Goal: Task Accomplishment & Management: Use online tool/utility

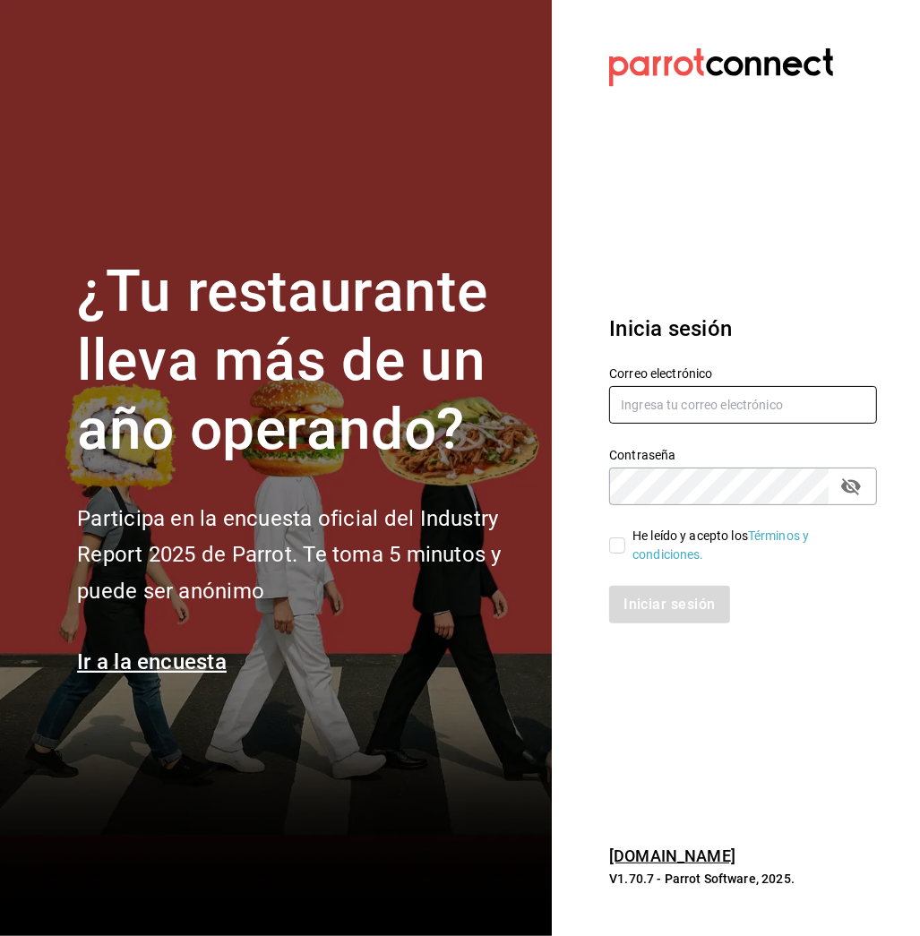
type input "[EMAIL_ADDRESS][DOMAIN_NAME]"
click at [664, 549] on link "Términos y condiciones." at bounding box center [720, 544] width 176 height 33
click at [612, 546] on input "He leído y acepto los Términos y condiciones." at bounding box center [617, 545] width 16 height 16
checkbox input "true"
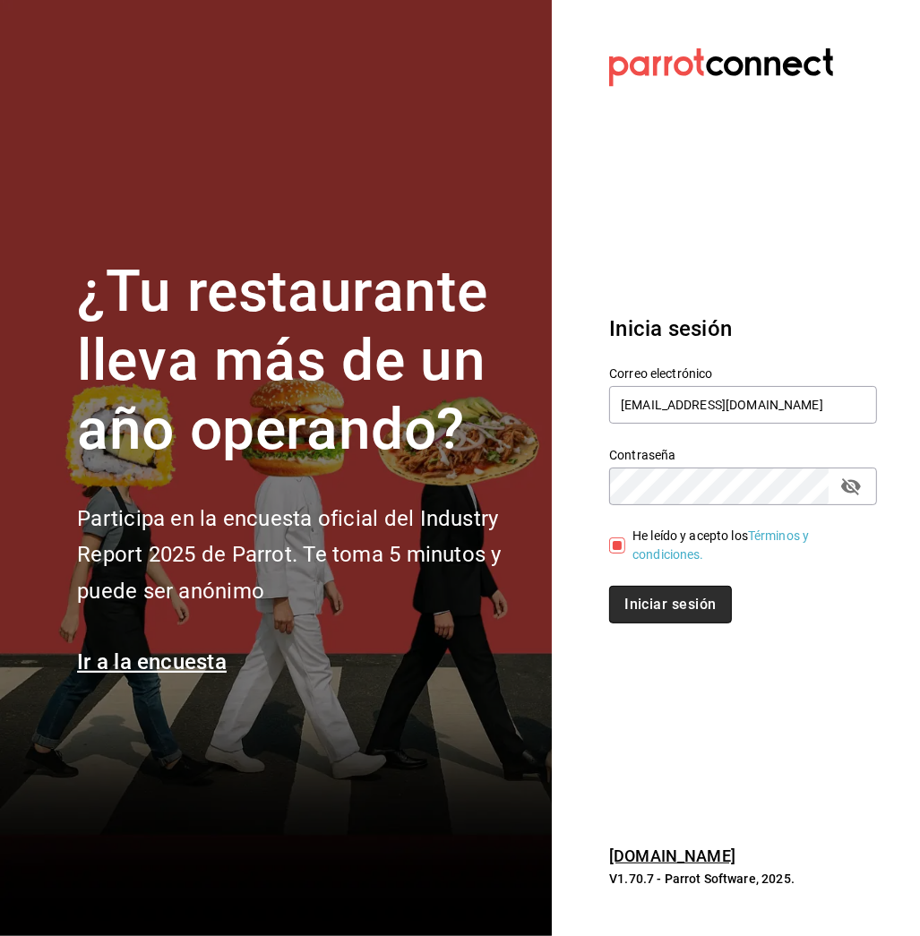
click at [678, 599] on button "Iniciar sesión" at bounding box center [670, 605] width 122 height 38
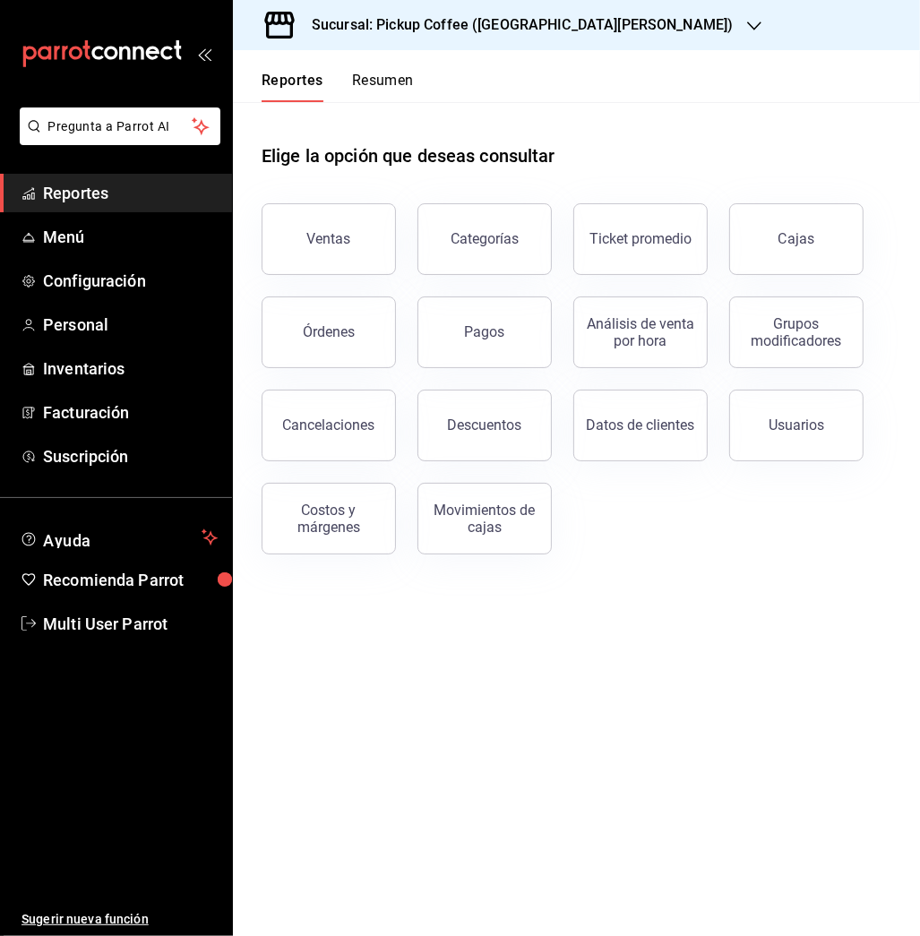
click at [523, 10] on div "Sucursal: Pickup Coffee ([GEOGRAPHIC_DATA][PERSON_NAME])" at bounding box center [507, 25] width 521 height 50
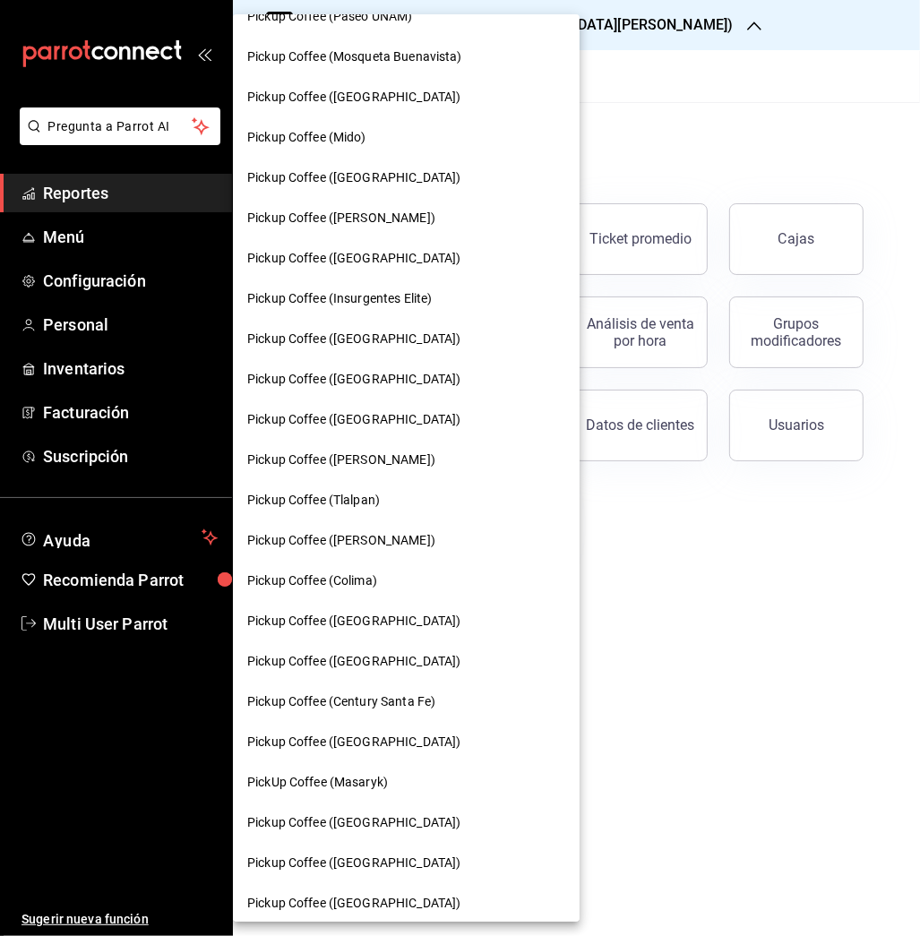
scroll to position [912, 0]
click at [382, 746] on span "Pickup Coffee ([GEOGRAPHIC_DATA])" at bounding box center [353, 741] width 213 height 19
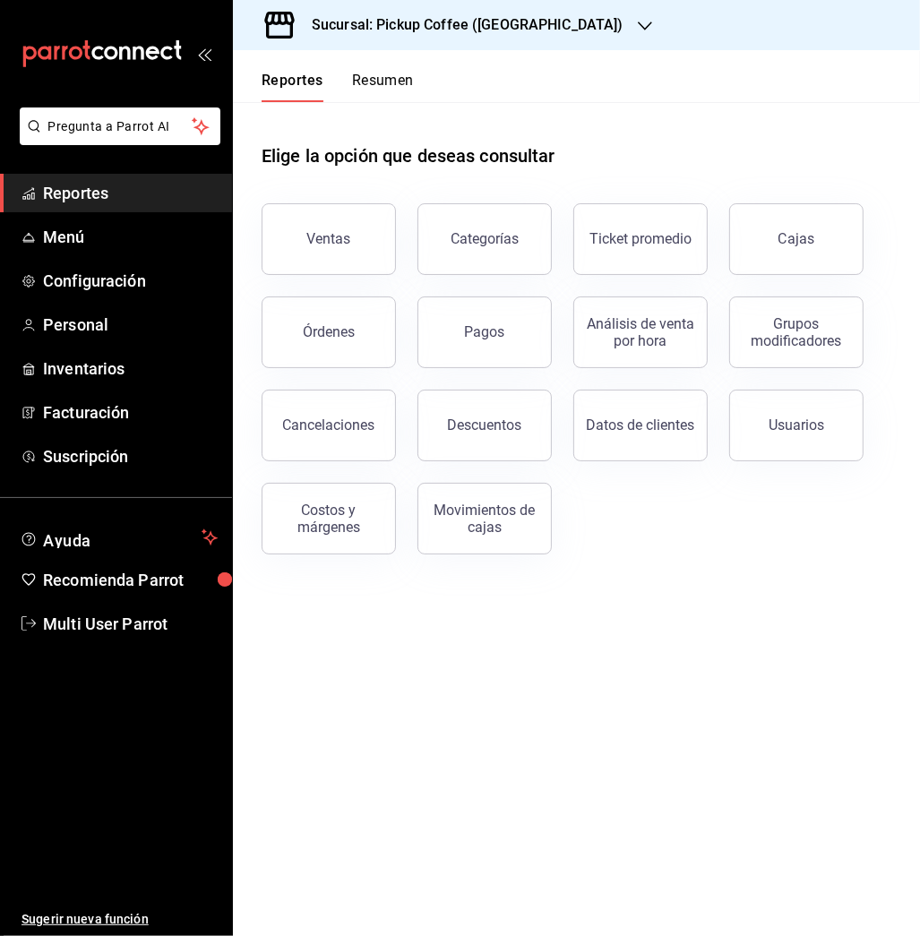
click at [597, 672] on main "Elige la opción que deseas consultar Ventas Categorías Ticket promedio Cajas Ór…" at bounding box center [576, 519] width 687 height 834
click at [56, 233] on span "Menú" at bounding box center [130, 237] width 175 height 24
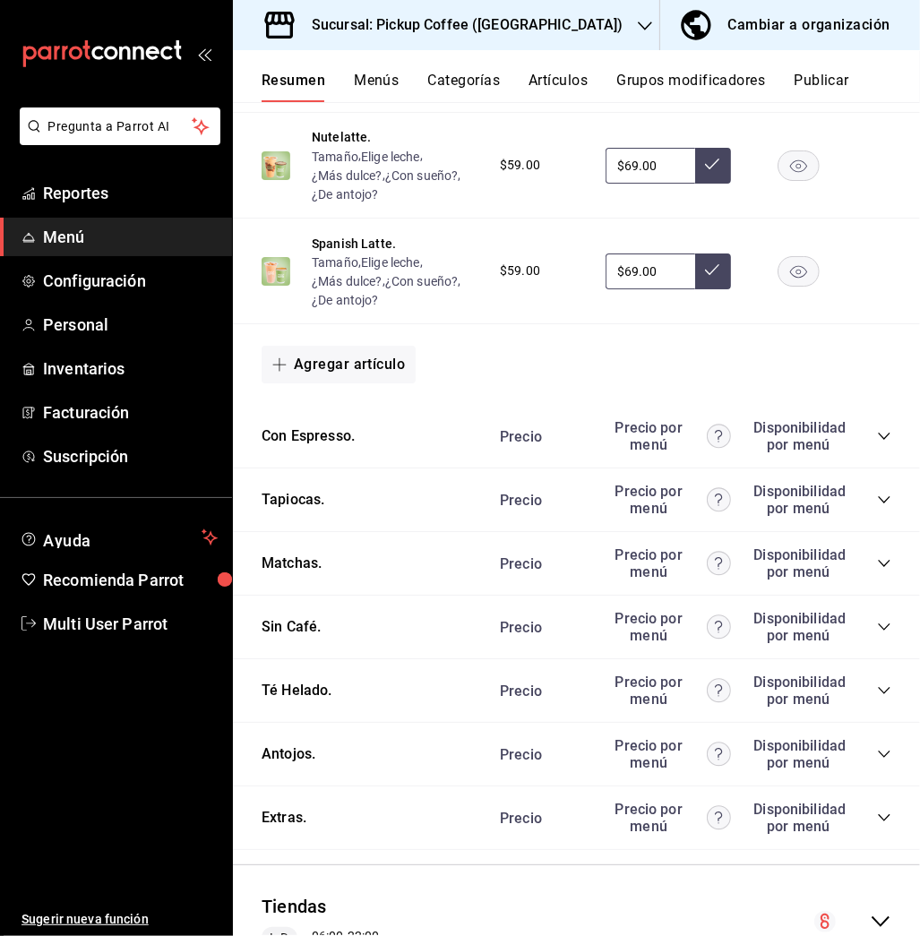
scroll to position [943, 0]
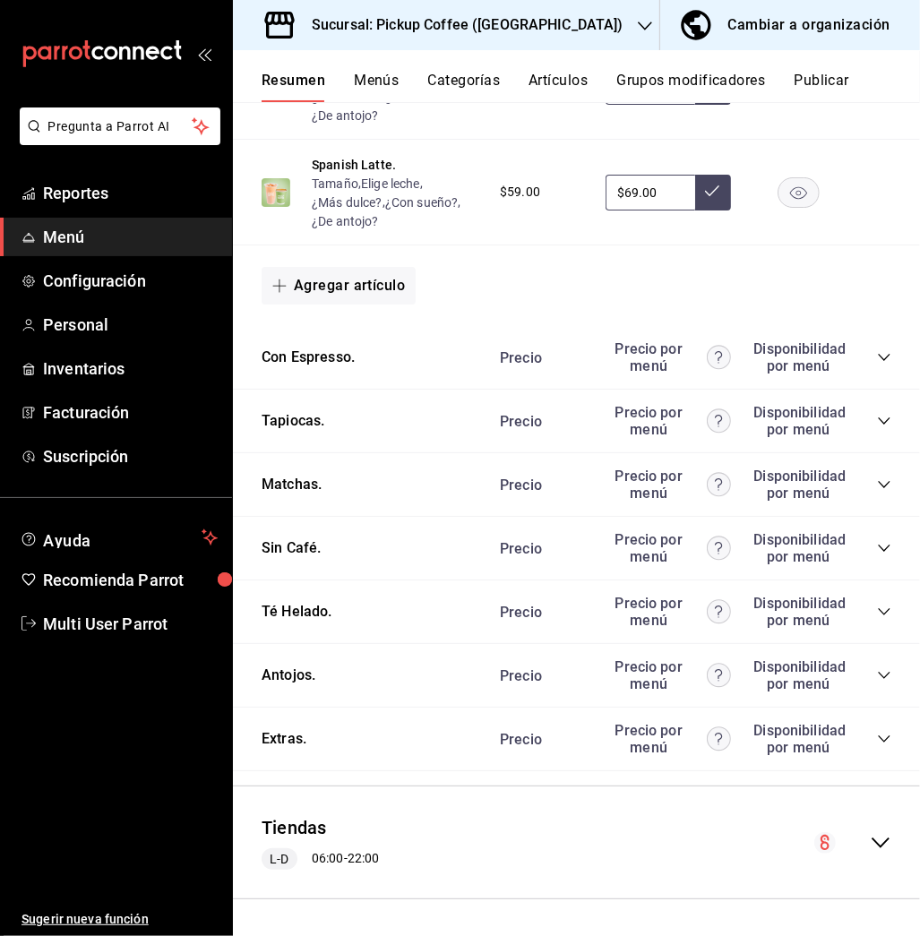
click at [877, 668] on icon "collapse-category-row" at bounding box center [884, 675] width 14 height 14
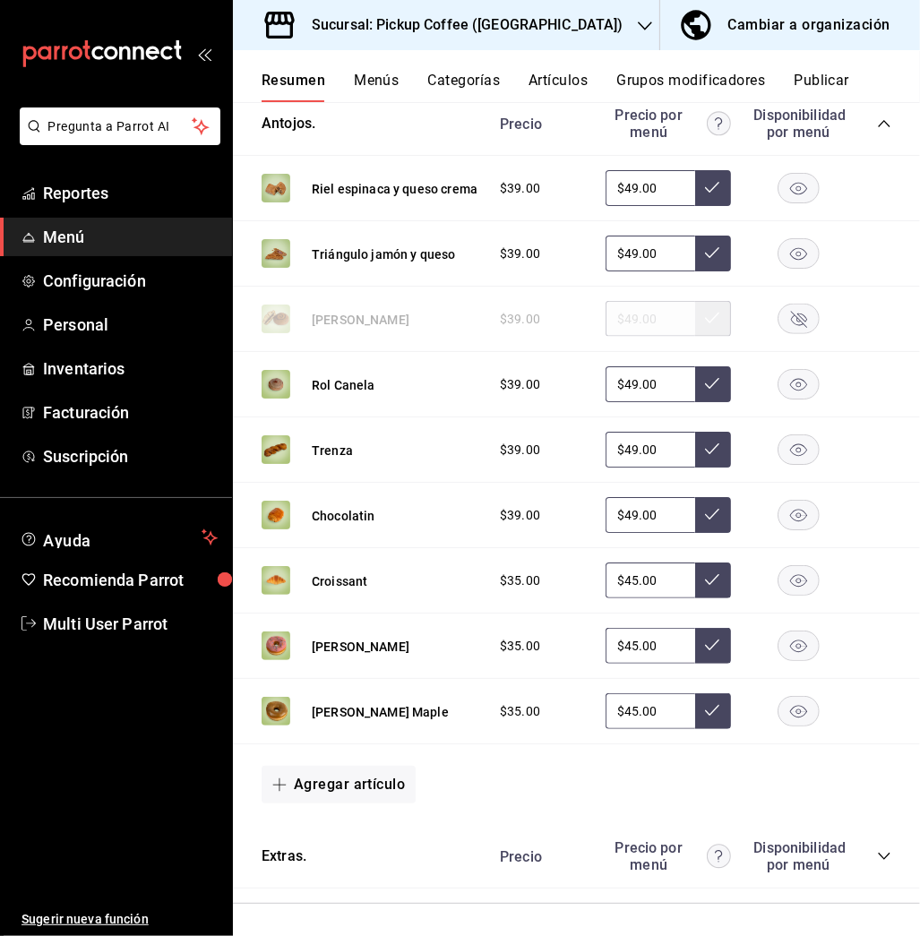
scroll to position [1612, 0]
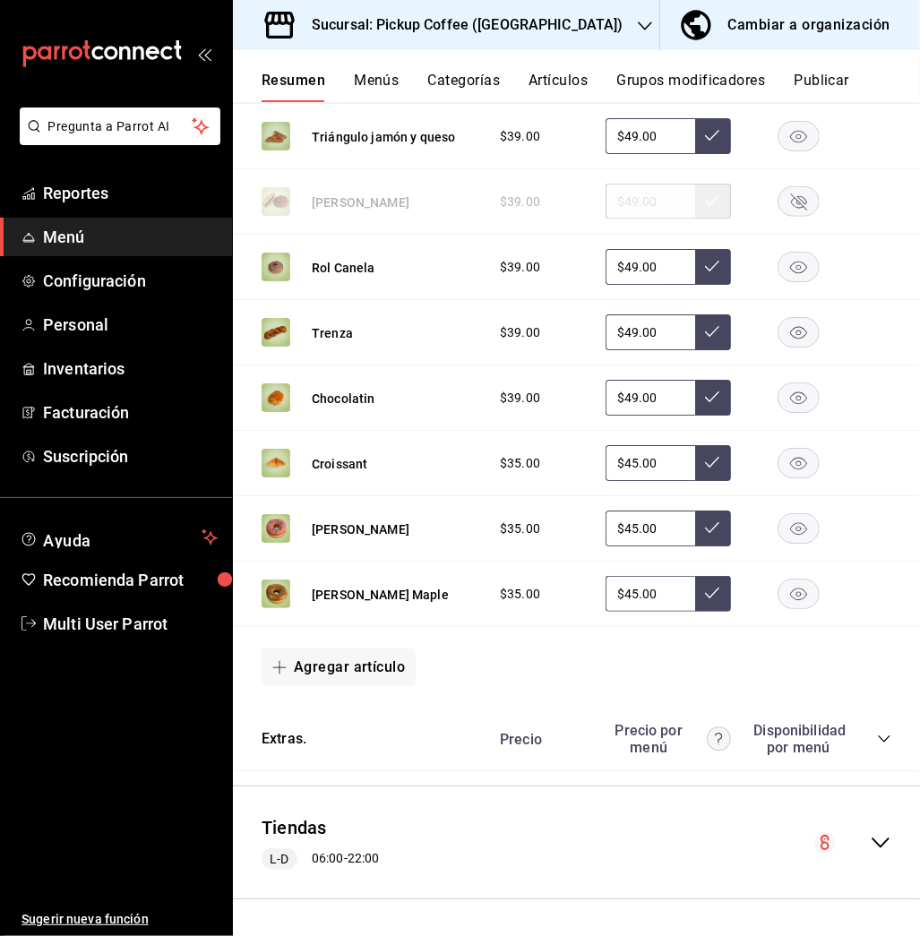
click at [578, 27] on div "Sucursal: Pickup Coffee (Palmas Norte)" at bounding box center [453, 25] width 412 height 50
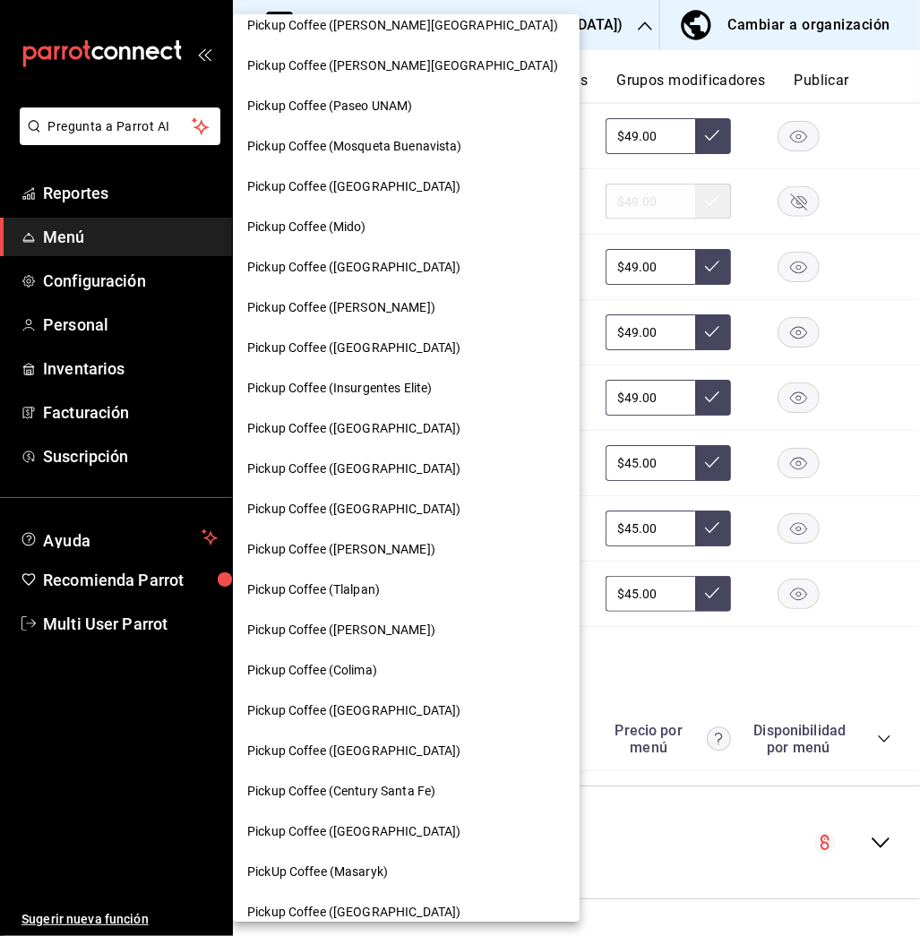
scroll to position [824, 0]
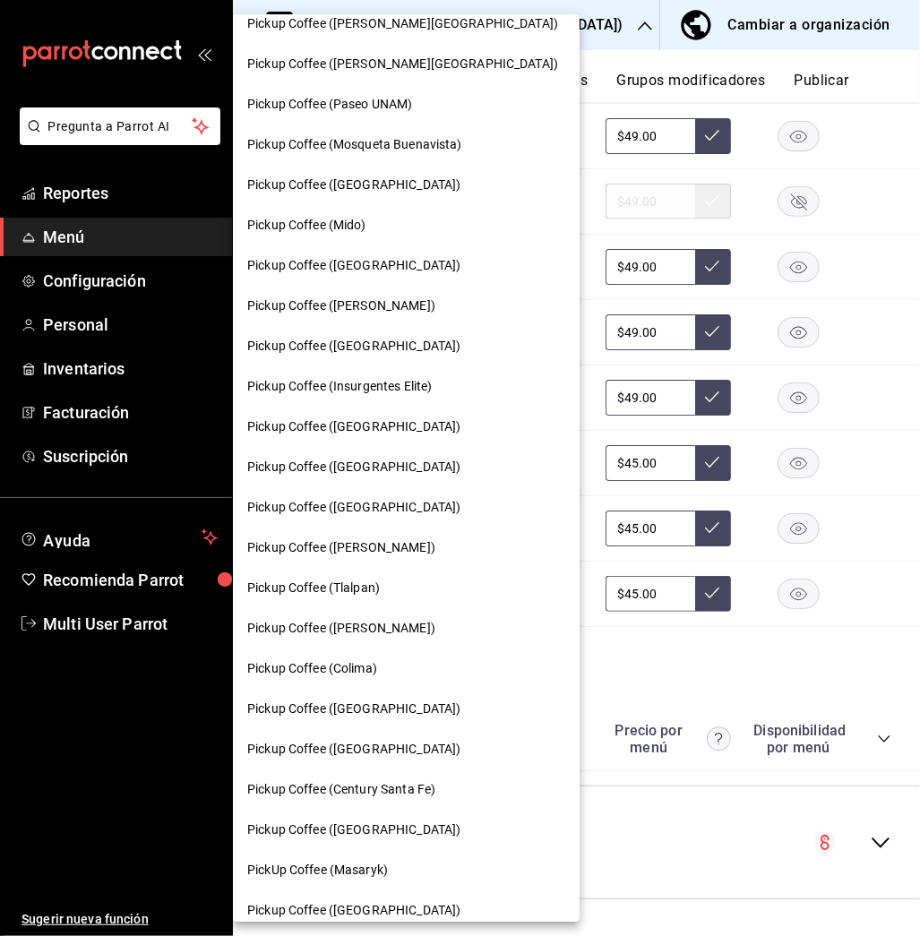
click at [380, 630] on span "Pickup Coffee (Cuauhtemoc)" at bounding box center [341, 628] width 188 height 19
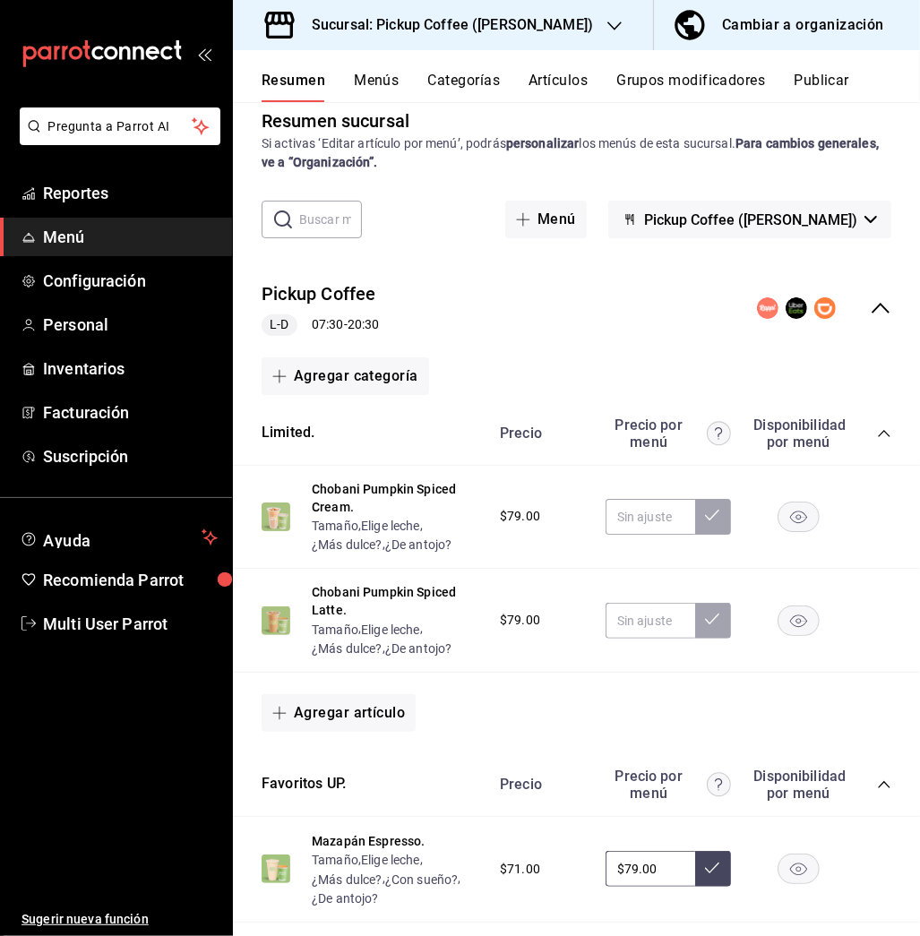
scroll to position [43, 0]
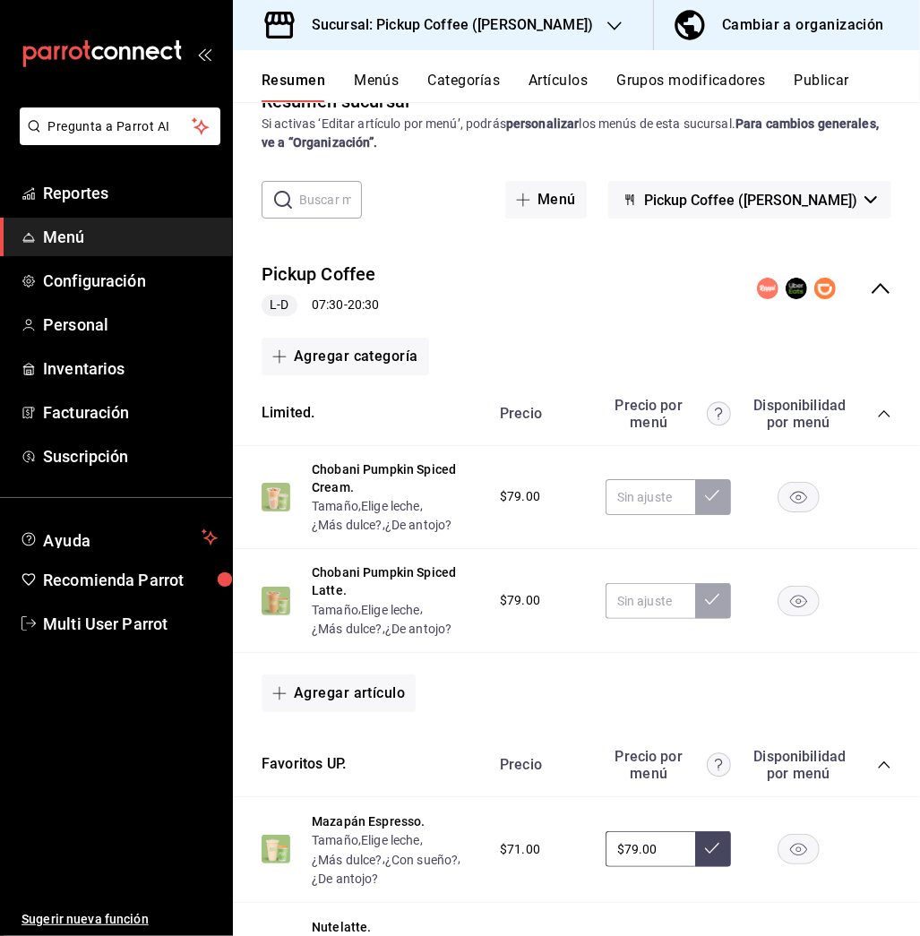
click at [869, 294] on icon "collapse-menu-row" at bounding box center [879, 288] width 21 height 21
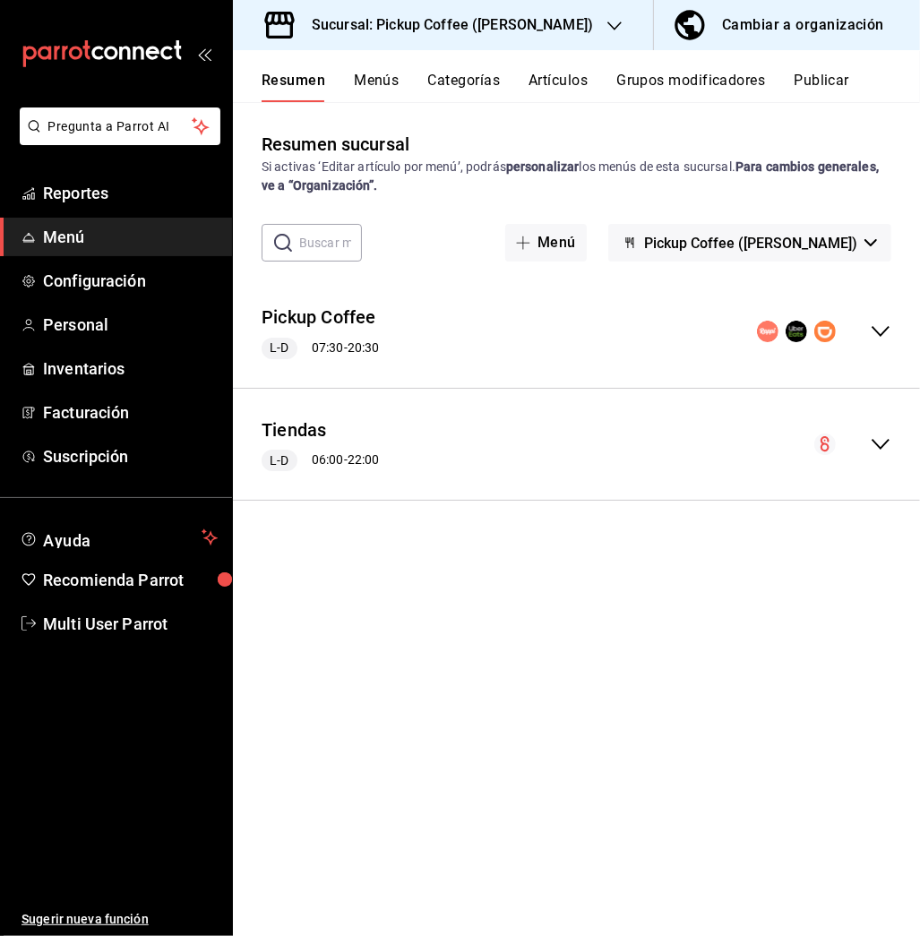
scroll to position [0, 0]
click at [878, 329] on icon "collapse-menu-row" at bounding box center [879, 331] width 21 height 21
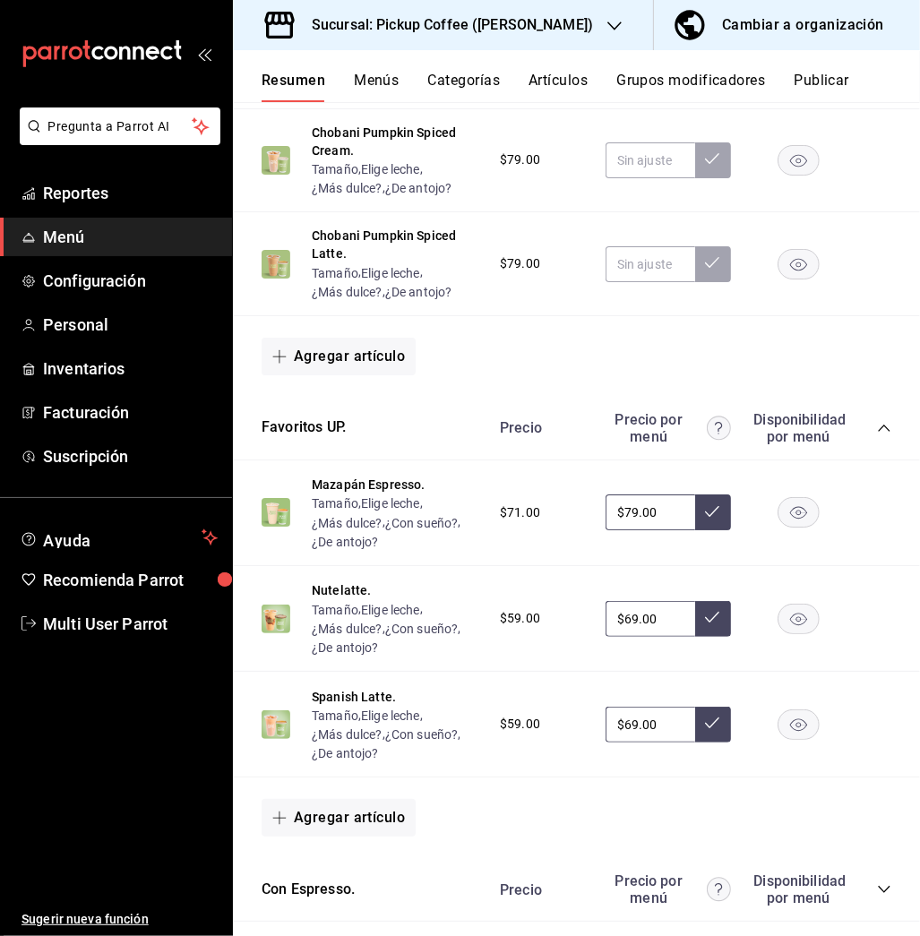
scroll to position [381, 0]
click at [778, 162] on rect "button" at bounding box center [798, 159] width 41 height 30
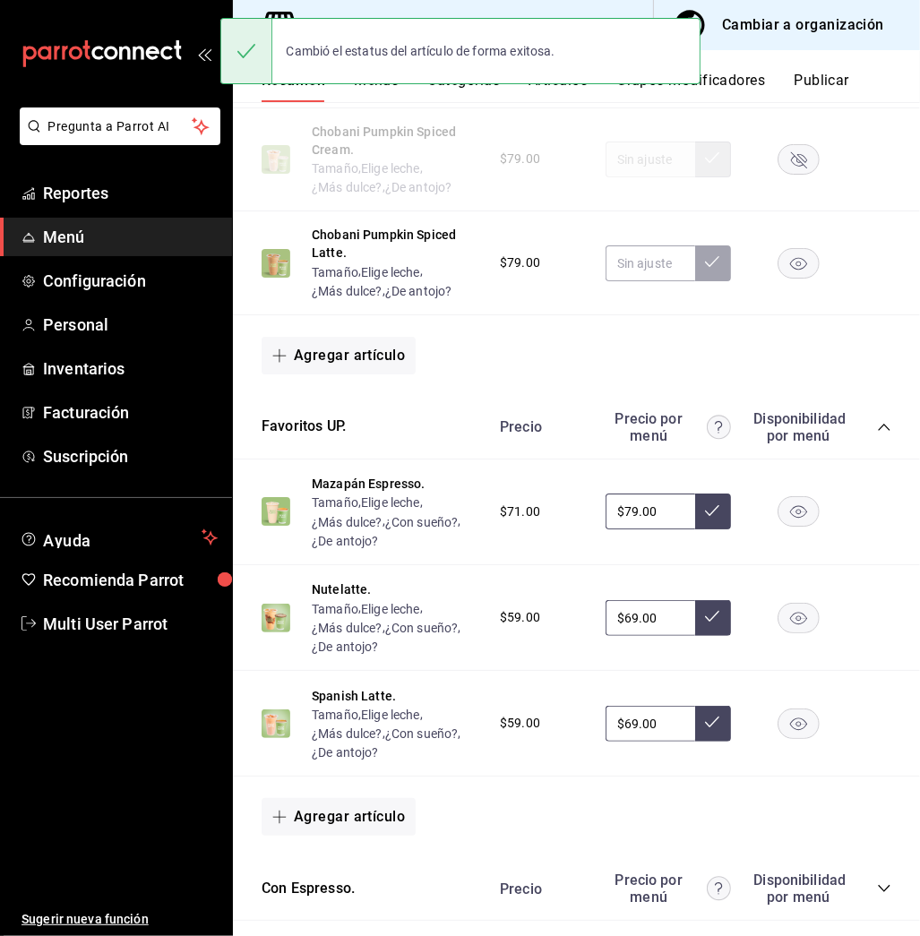
click at [778, 257] on rect "button" at bounding box center [798, 263] width 41 height 30
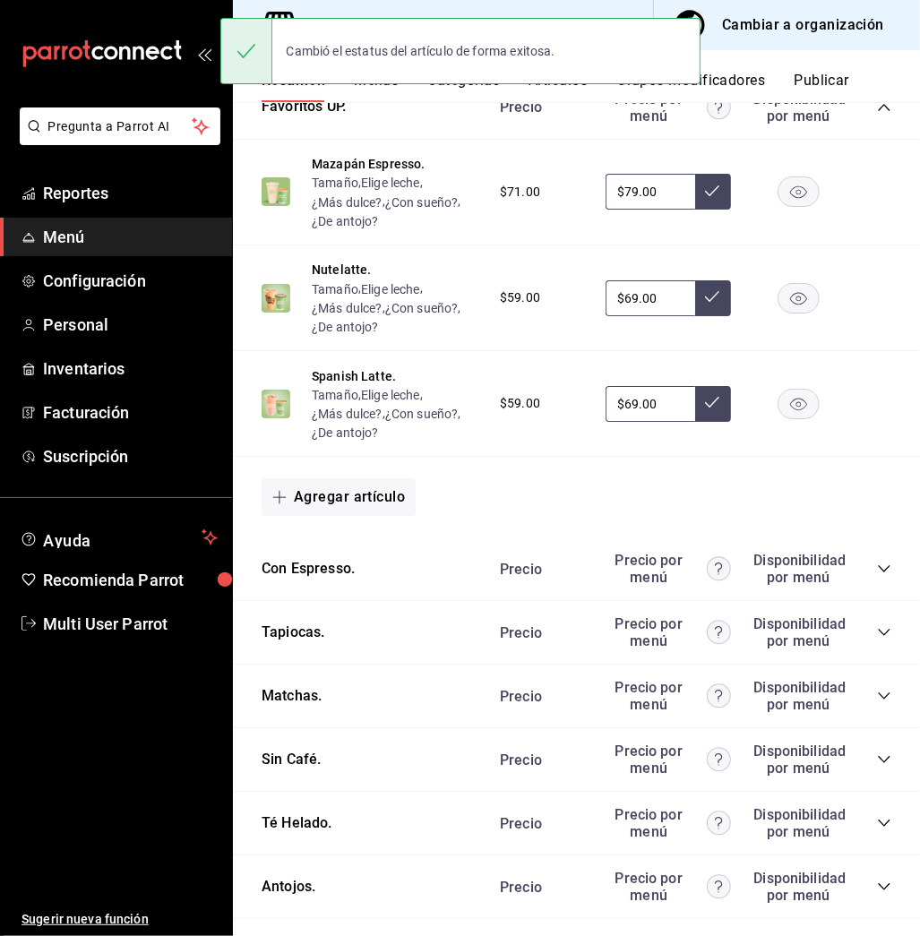
scroll to position [914, 0]
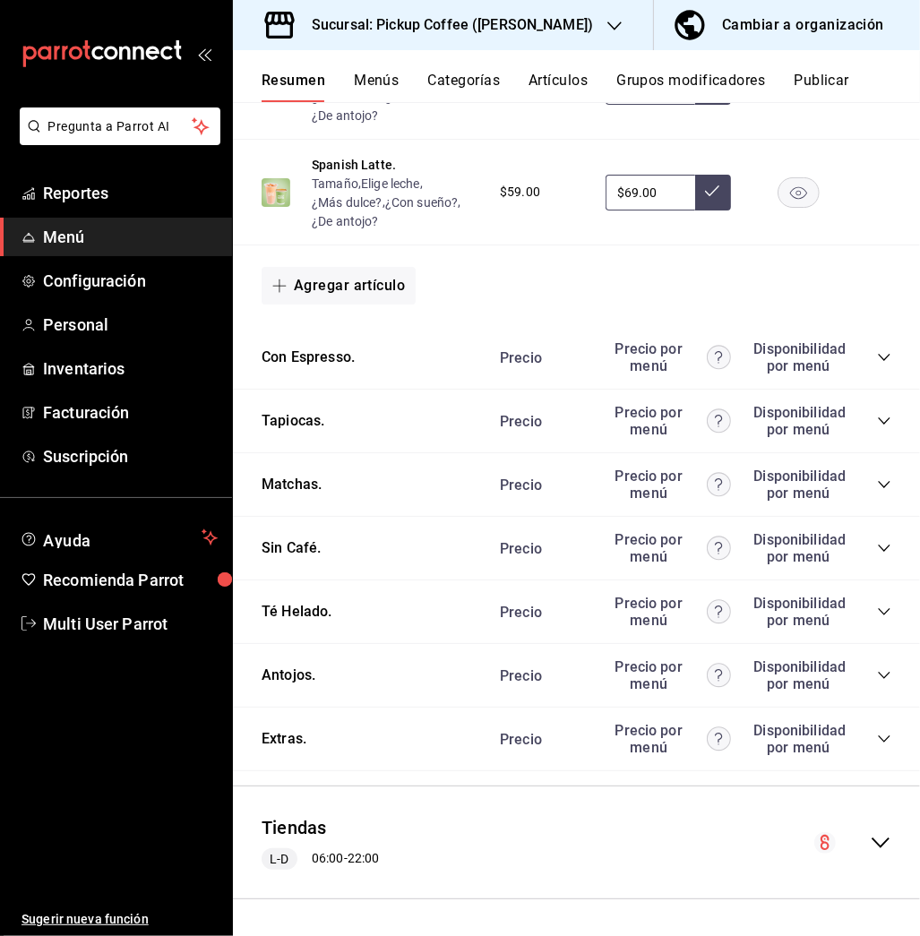
click at [877, 677] on icon "collapse-category-row" at bounding box center [884, 675] width 14 height 14
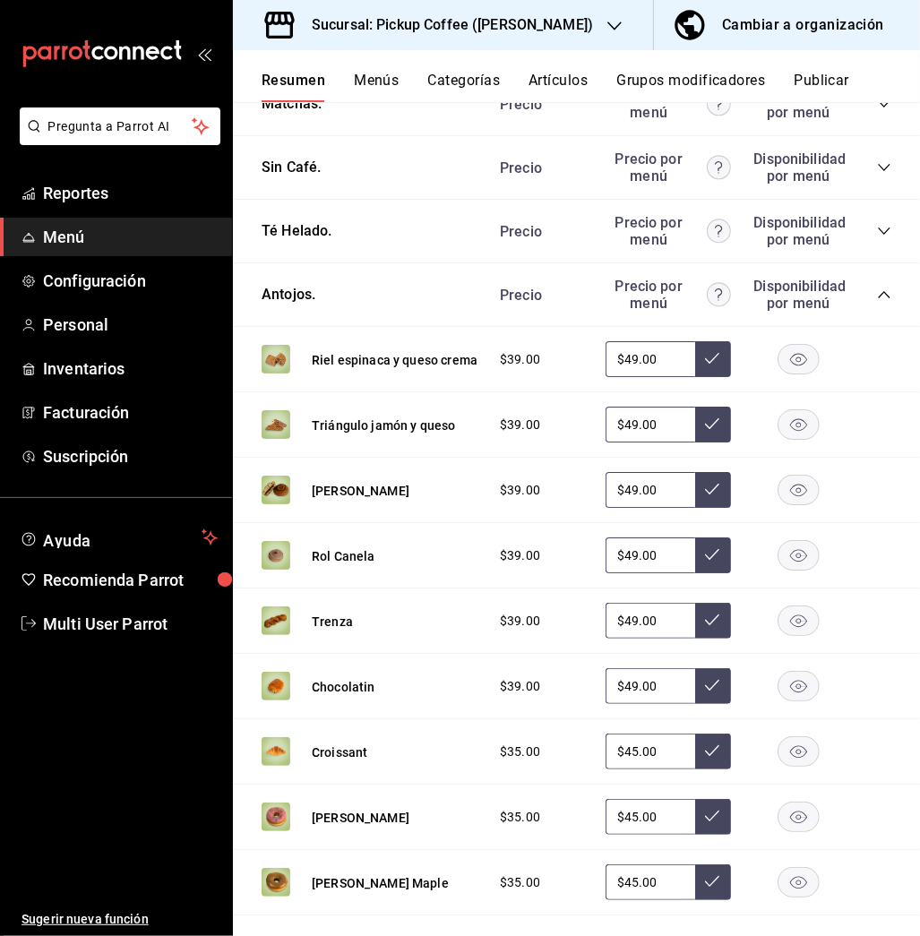
scroll to position [1293, 0]
click at [778, 553] on rect "button" at bounding box center [798, 555] width 41 height 30
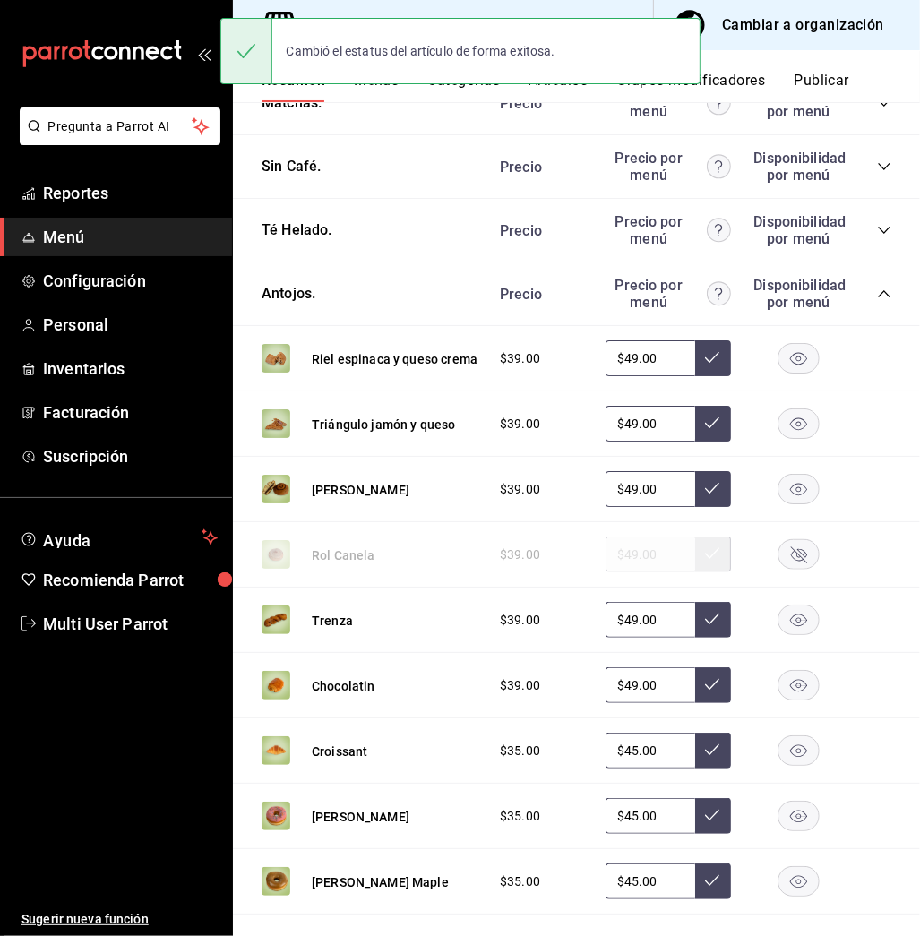
click at [778, 632] on rect "button" at bounding box center [798, 620] width 41 height 30
click at [790, 493] on rect "button" at bounding box center [798, 490] width 41 height 30
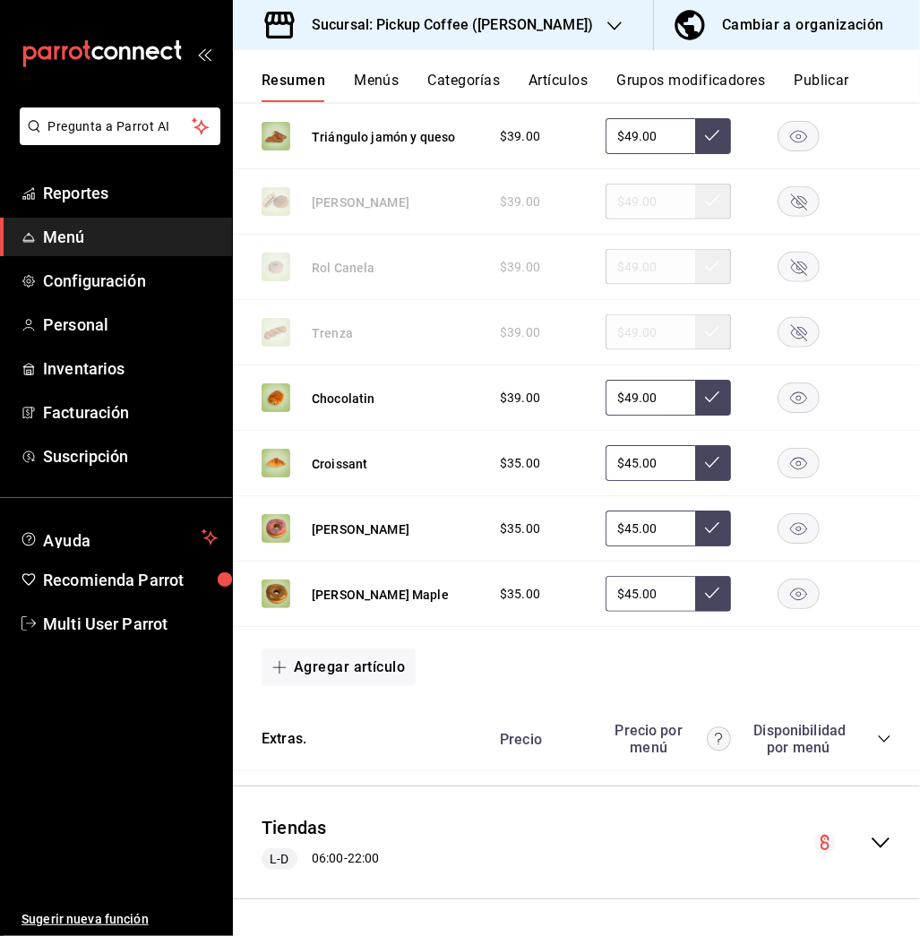
click at [826, 73] on button "Publicar" at bounding box center [821, 87] width 56 height 30
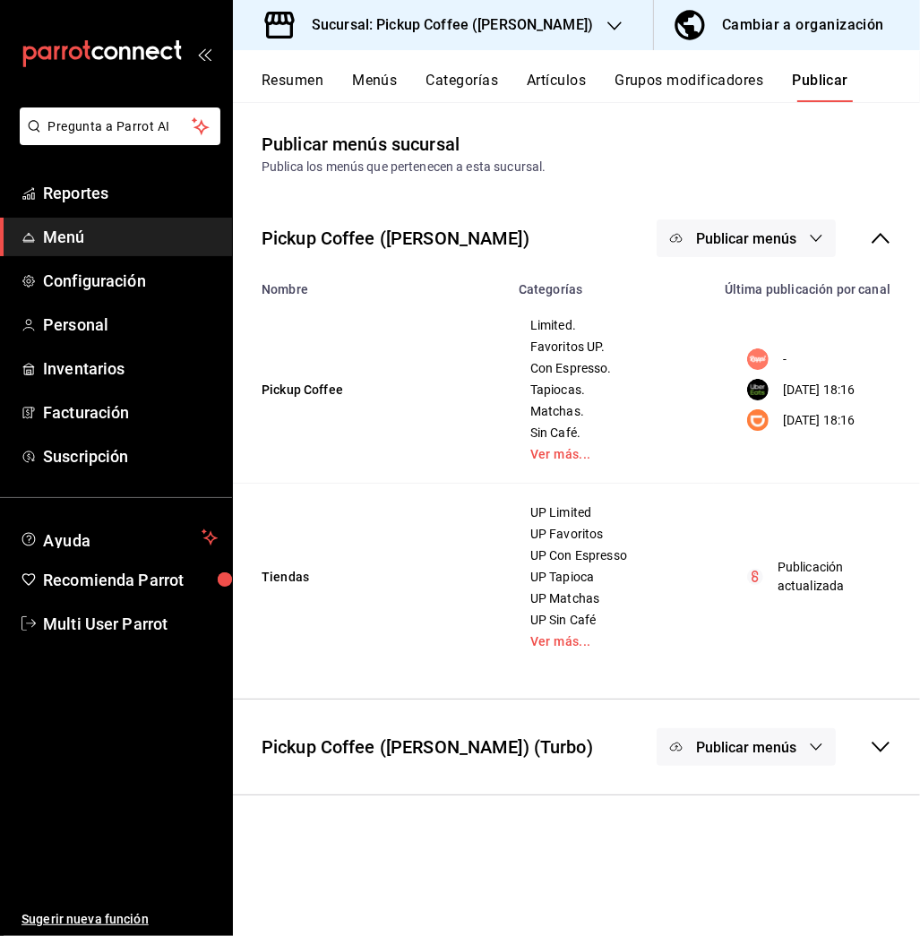
click at [792, 230] on span "Publicar menús" at bounding box center [746, 238] width 100 height 17
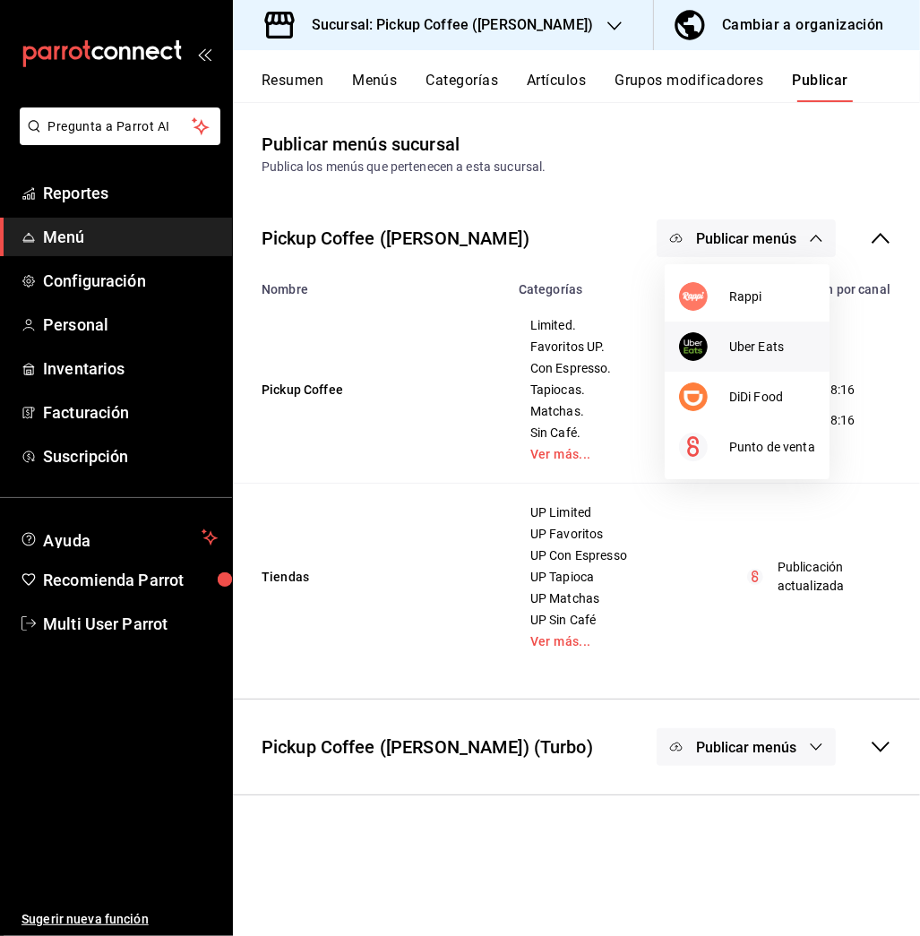
click at [761, 338] on span "Uber Eats" at bounding box center [772, 347] width 86 height 19
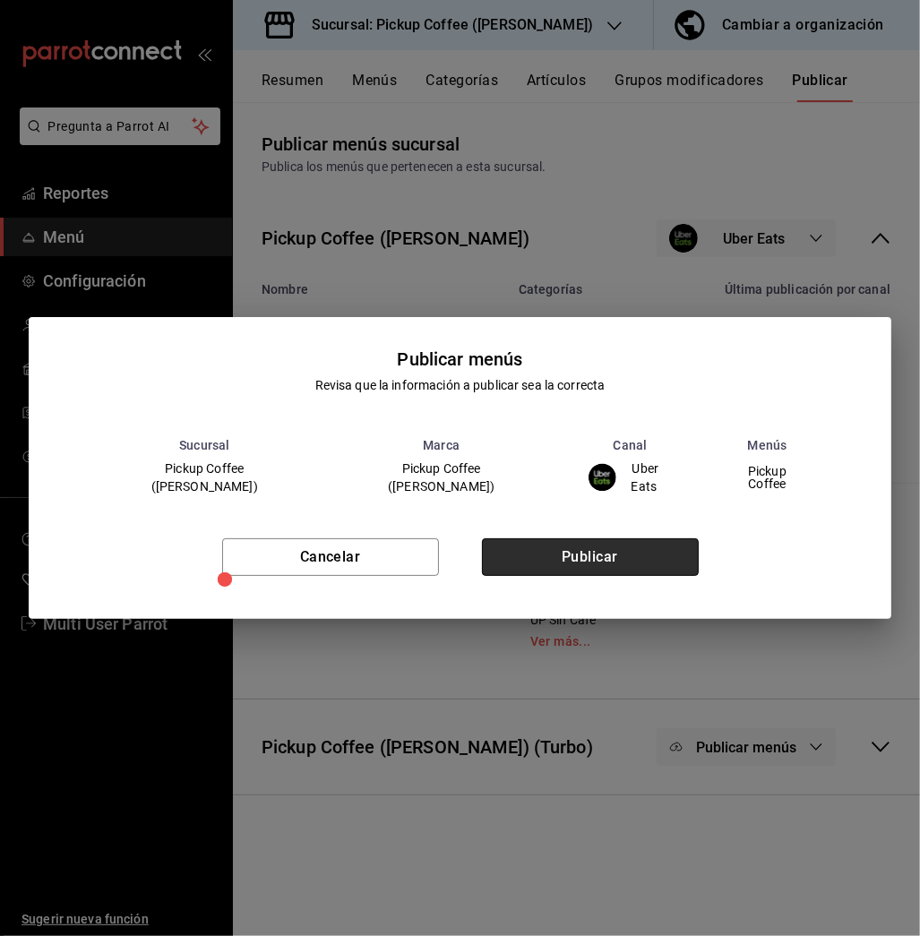
click at [604, 549] on button "Publicar" at bounding box center [590, 557] width 217 height 38
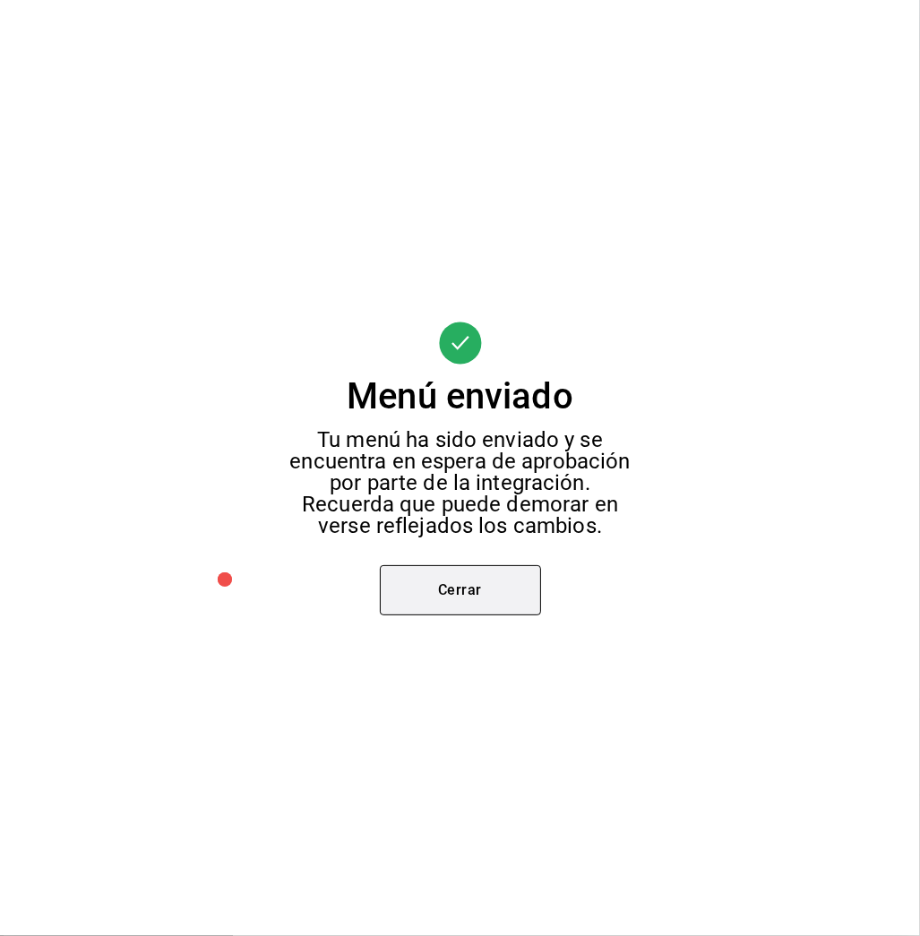
click at [479, 586] on button "Cerrar" at bounding box center [460, 590] width 161 height 50
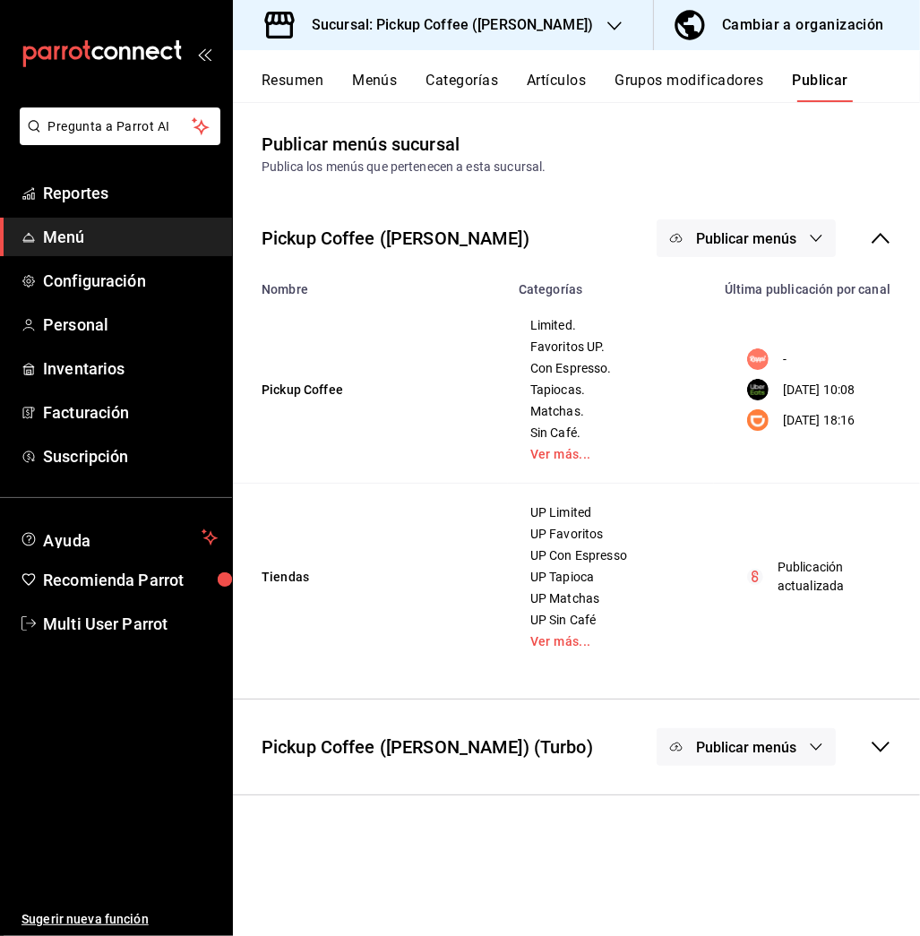
click at [804, 231] on button "Publicar menús" at bounding box center [745, 238] width 179 height 38
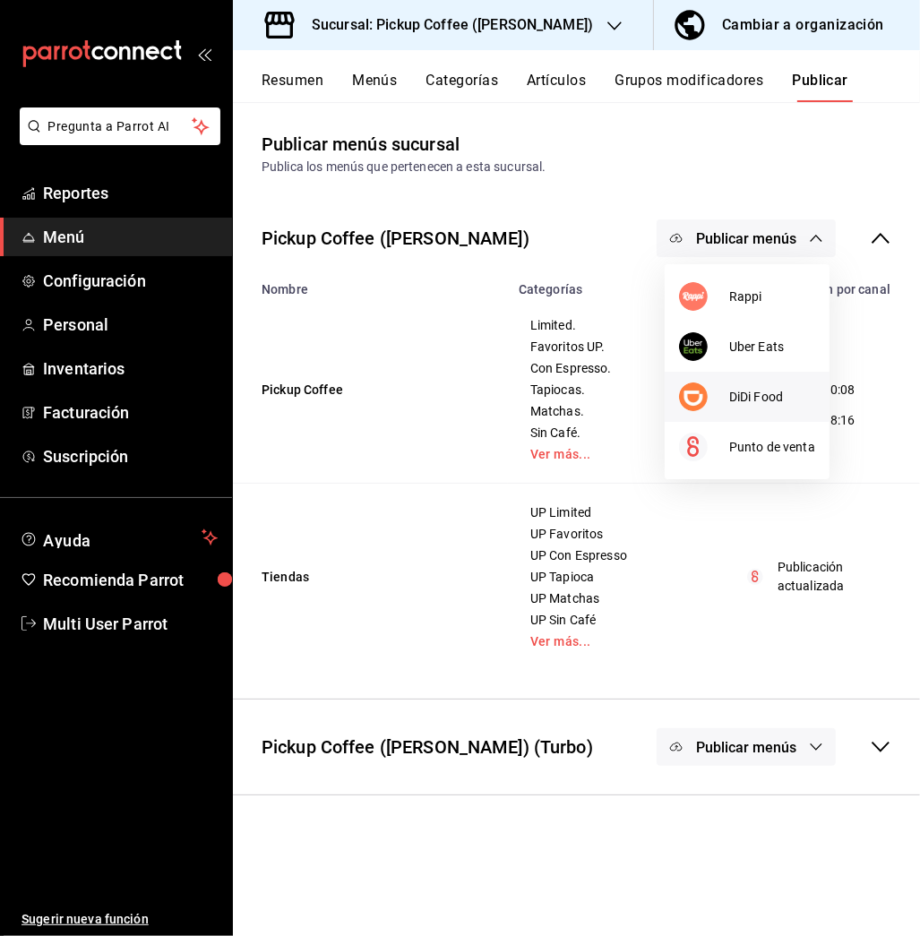
click at [774, 395] on span "DiDi Food" at bounding box center [772, 397] width 86 height 19
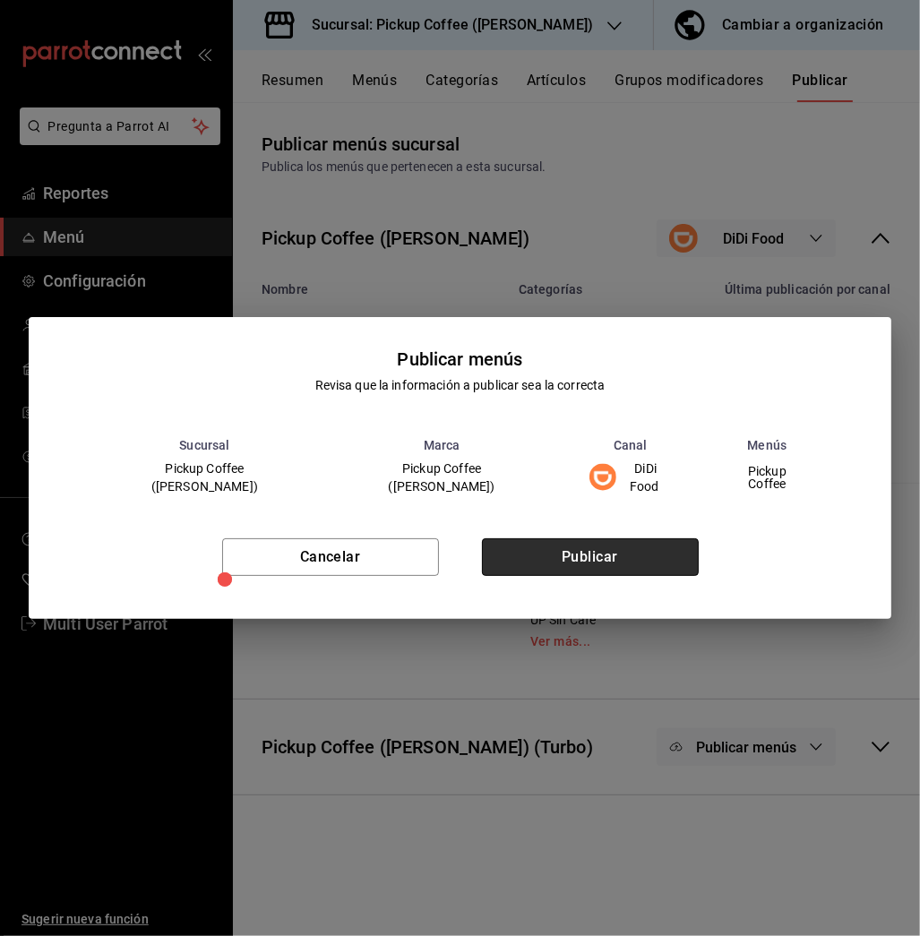
click at [625, 552] on button "Publicar" at bounding box center [590, 557] width 217 height 38
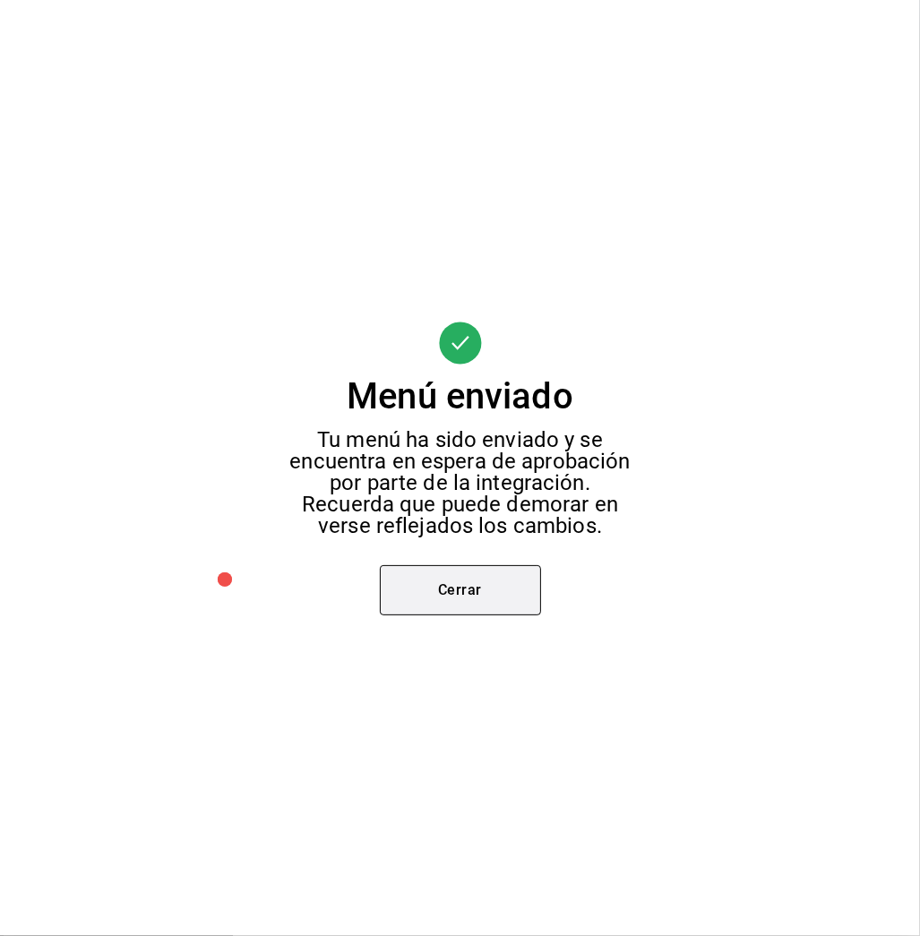
click at [510, 598] on button "Cerrar" at bounding box center [460, 590] width 161 height 50
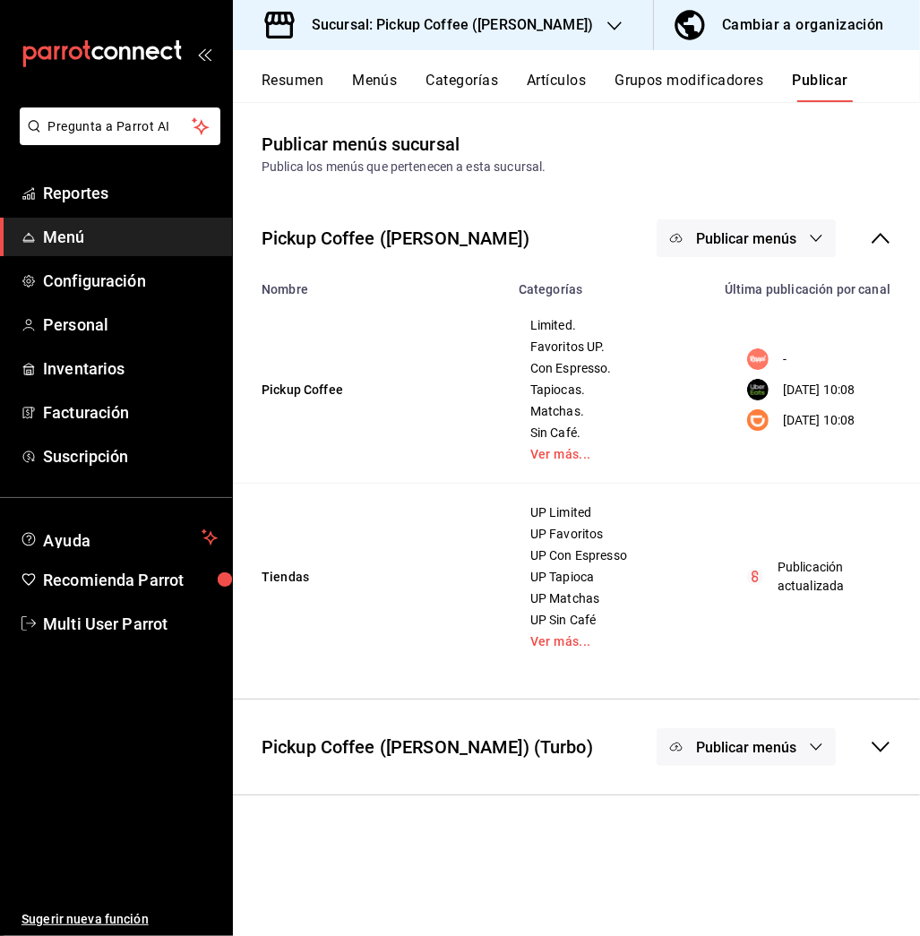
click at [528, 20] on h3 "Sucursal: Pickup Coffee (Cuauhtemoc)" at bounding box center [445, 24] width 296 height 21
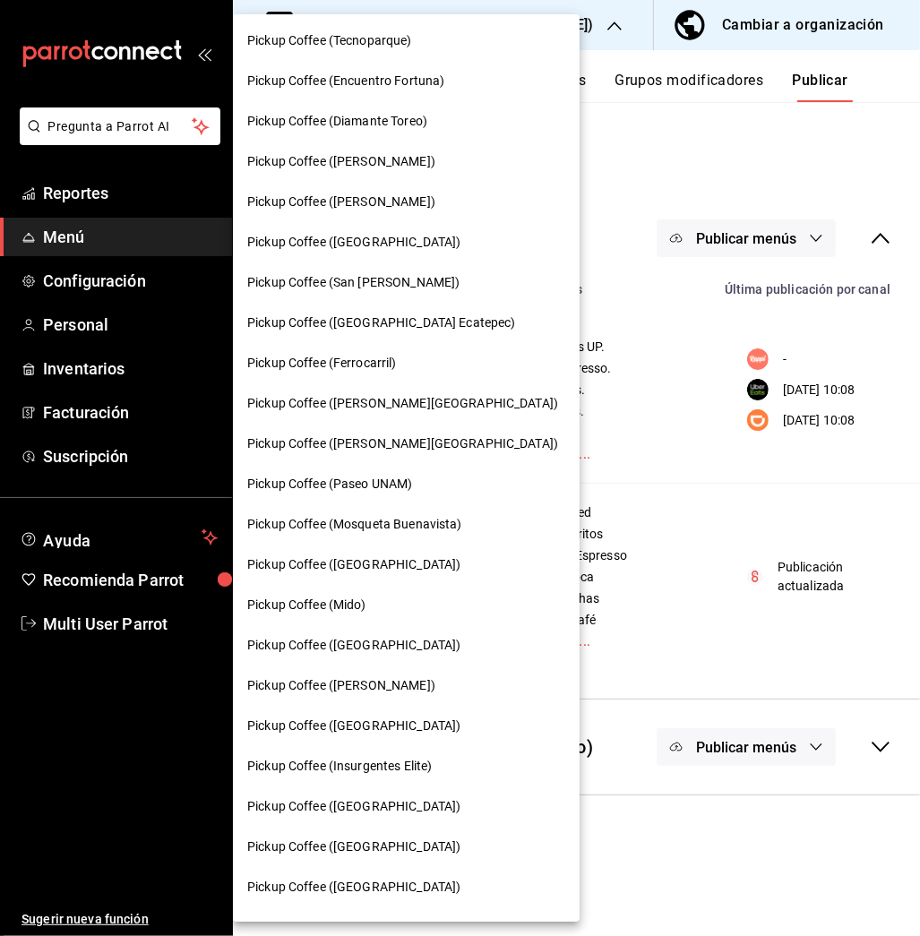
scroll to position [445, 0]
click at [363, 632] on div "Pickup Coffee (Monterrey)" at bounding box center [406, 644] width 347 height 40
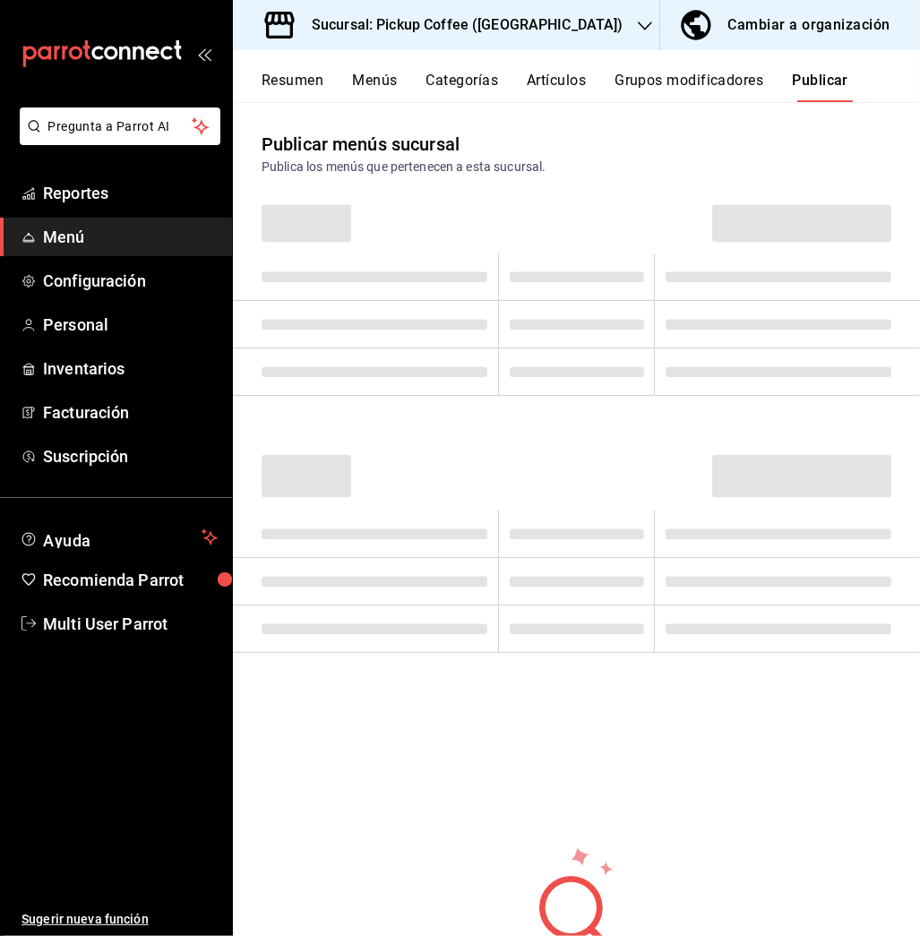
drag, startPoint x: 647, startPoint y: 411, endPoint x: 283, endPoint y: 80, distance: 491.9
click at [283, 80] on button "Resumen" at bounding box center [292, 87] width 62 height 30
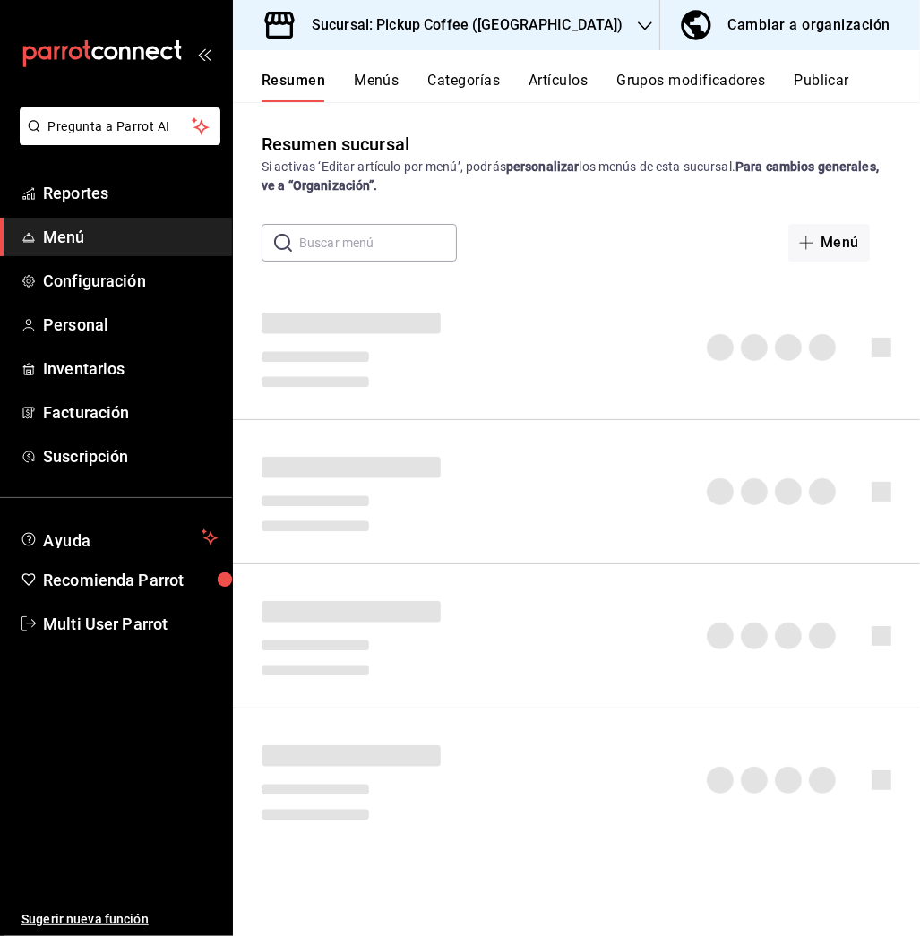
click at [283, 80] on button "Resumen" at bounding box center [293, 87] width 64 height 30
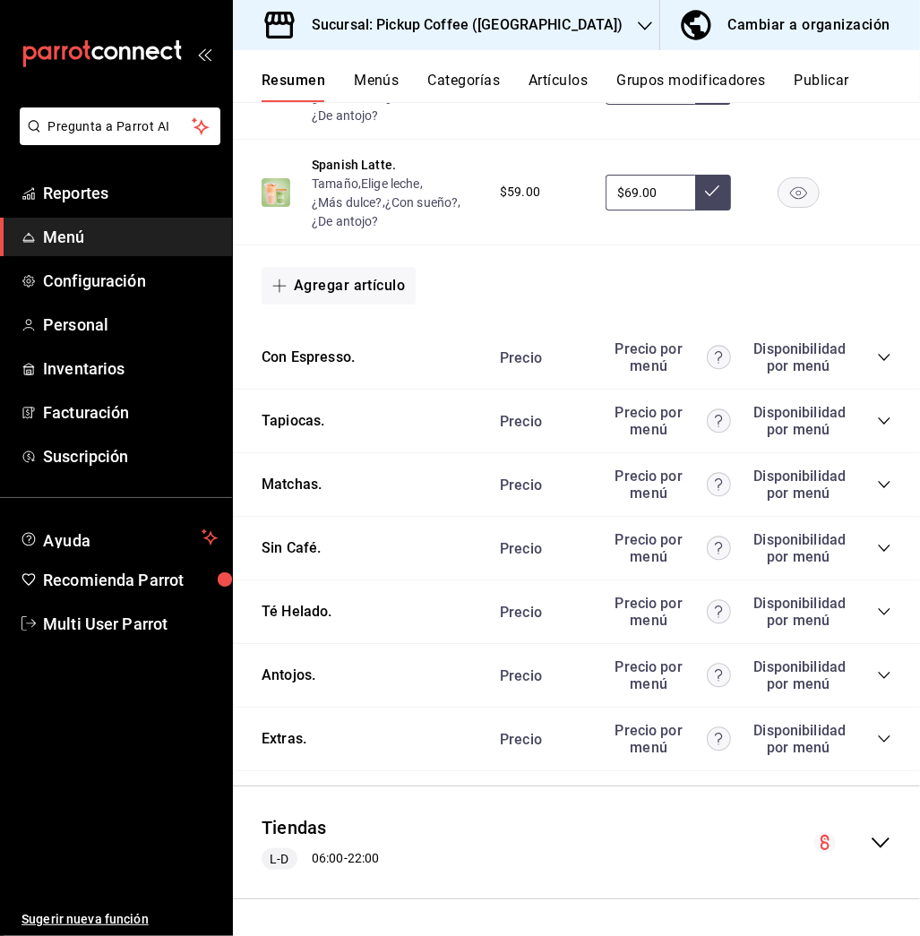
scroll to position [913, 0]
click at [877, 672] on icon "collapse-category-row" at bounding box center [884, 675] width 14 height 14
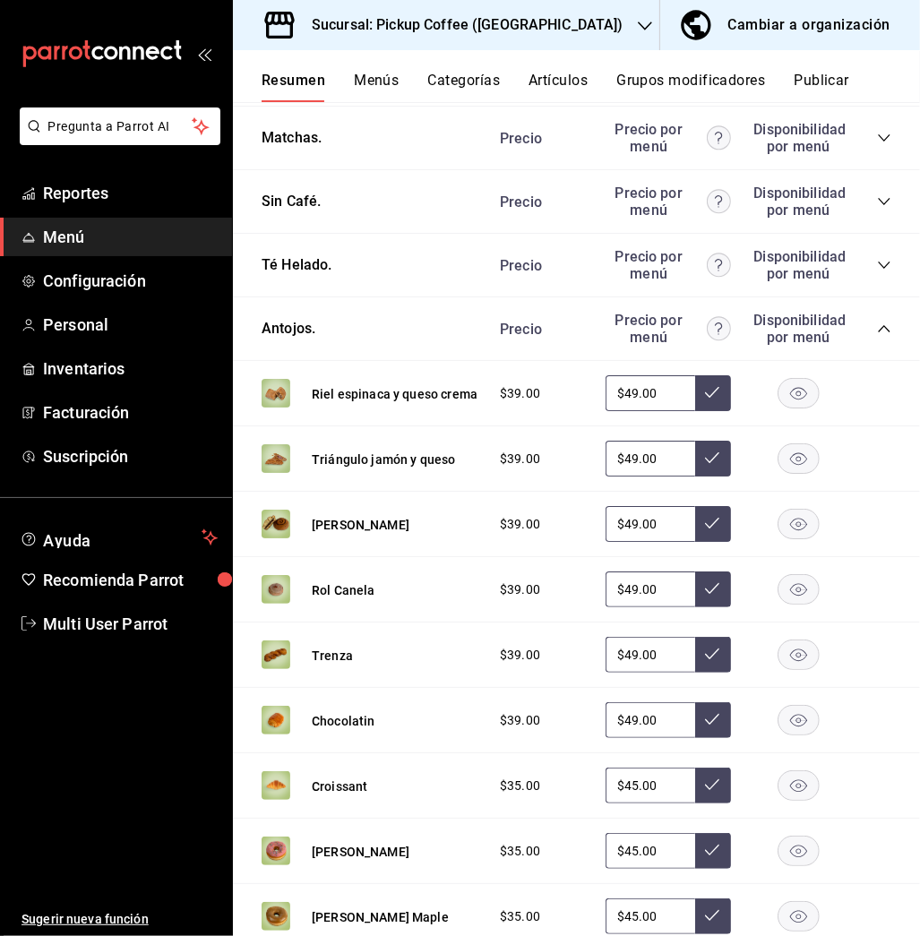
scroll to position [1259, 0]
click at [779, 717] on rect "button" at bounding box center [798, 720] width 41 height 30
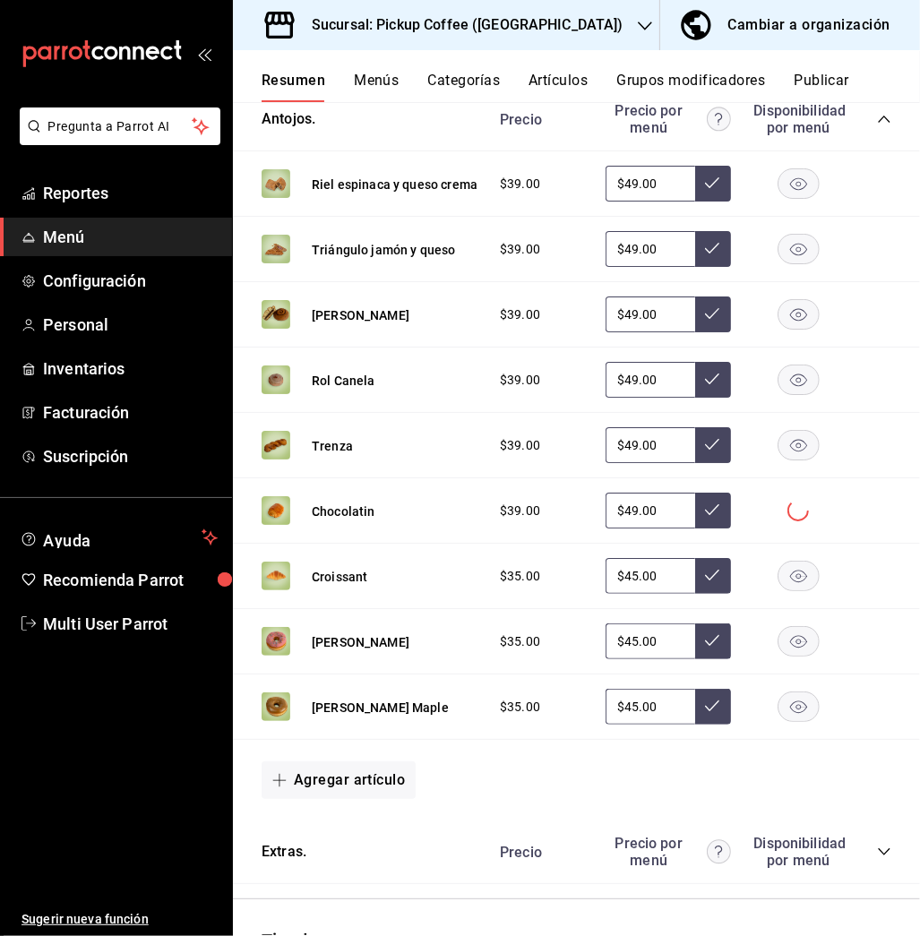
scroll to position [1472, 0]
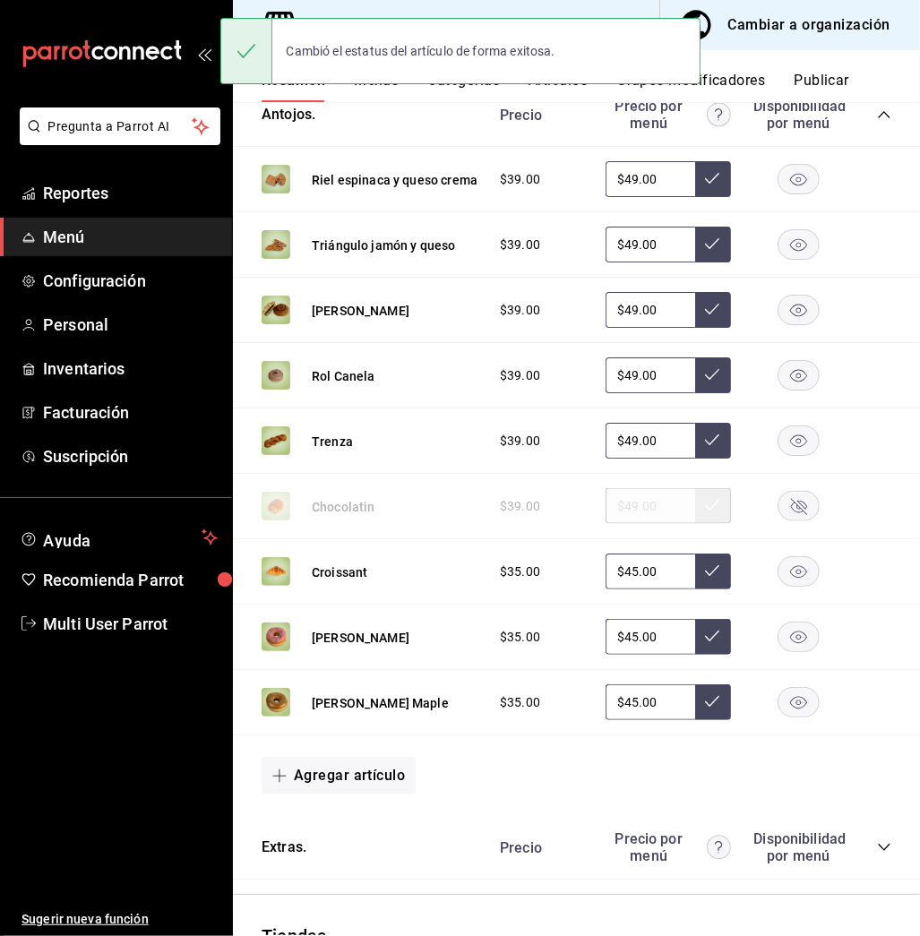
click at [778, 697] on rect "button" at bounding box center [798, 703] width 41 height 30
click at [842, 83] on button "Publicar" at bounding box center [821, 87] width 56 height 30
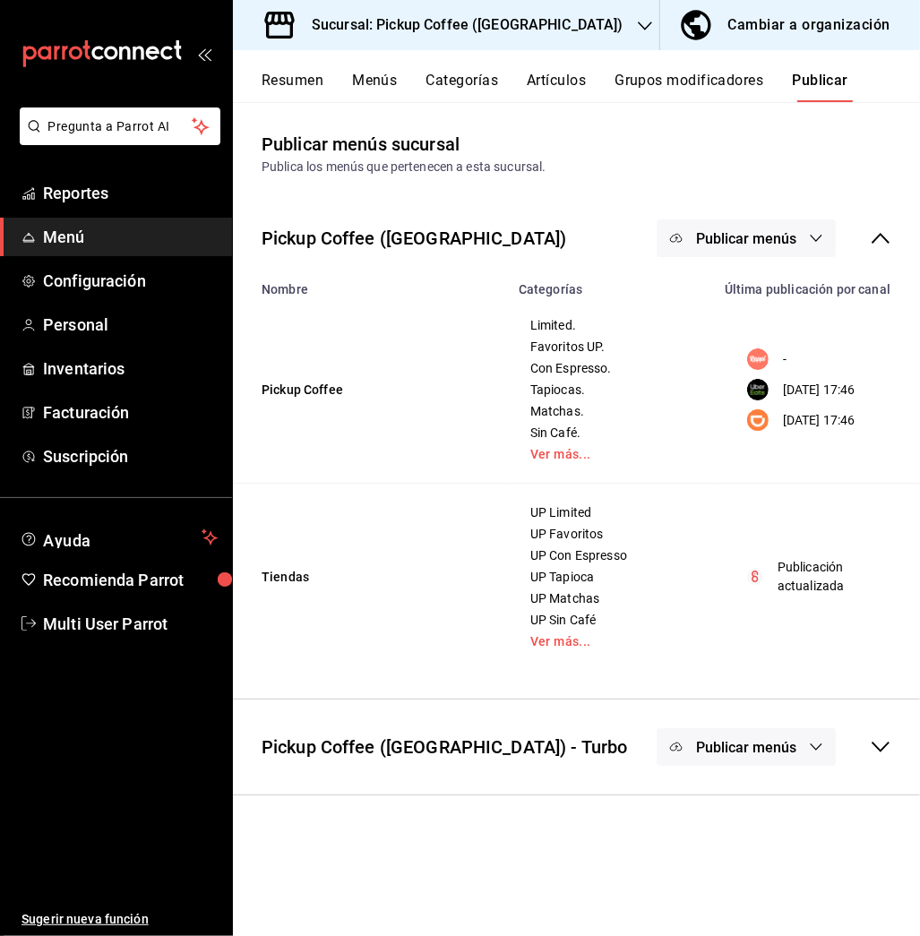
click at [779, 227] on button "Publicar menús" at bounding box center [745, 238] width 179 height 38
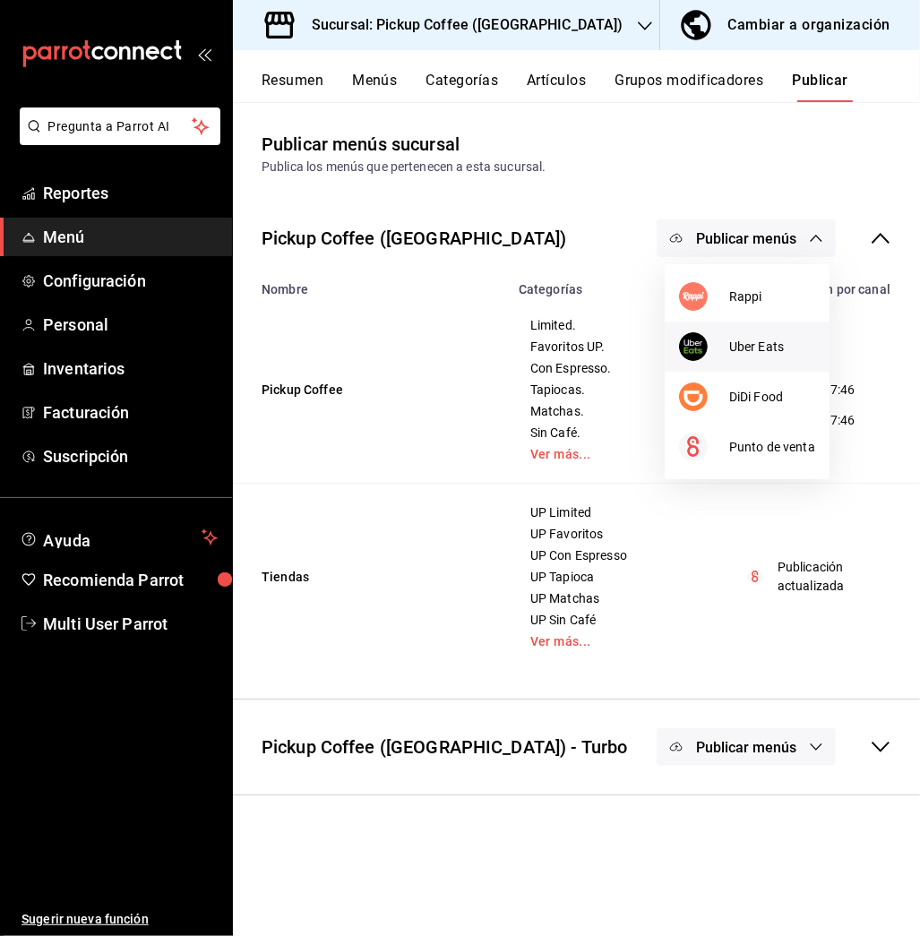
click at [734, 349] on span "Uber Eats" at bounding box center [772, 347] width 86 height 19
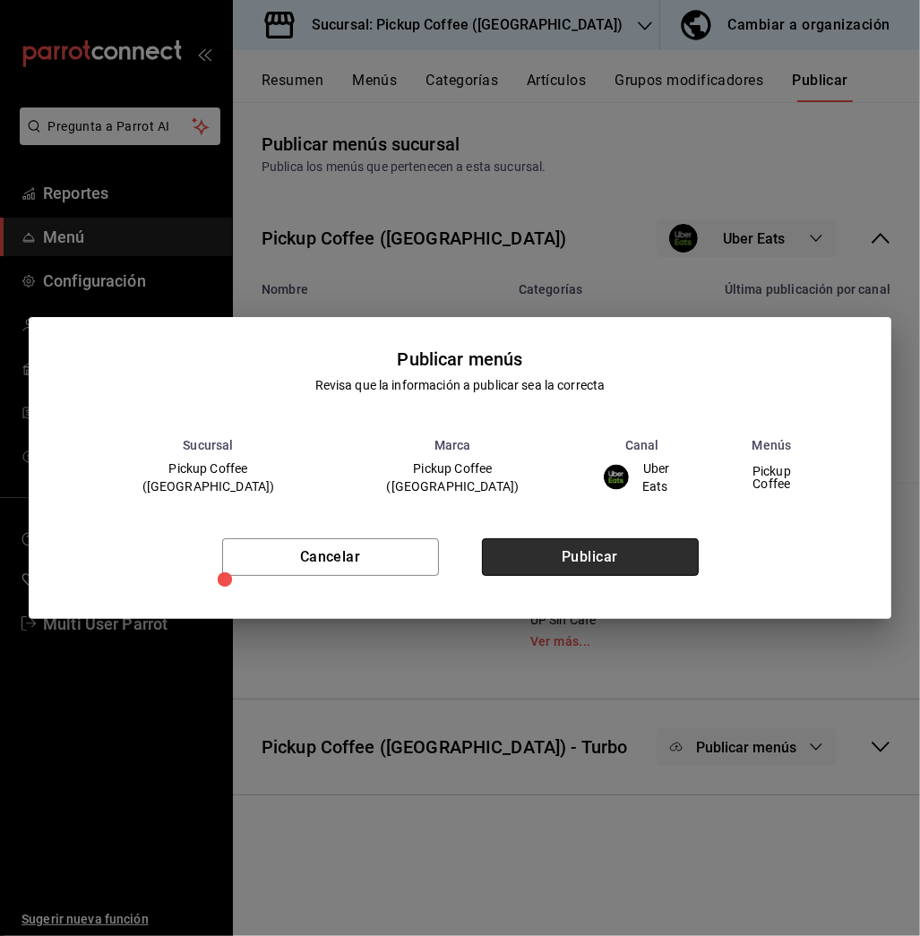
click at [582, 548] on button "Publicar" at bounding box center [590, 557] width 217 height 38
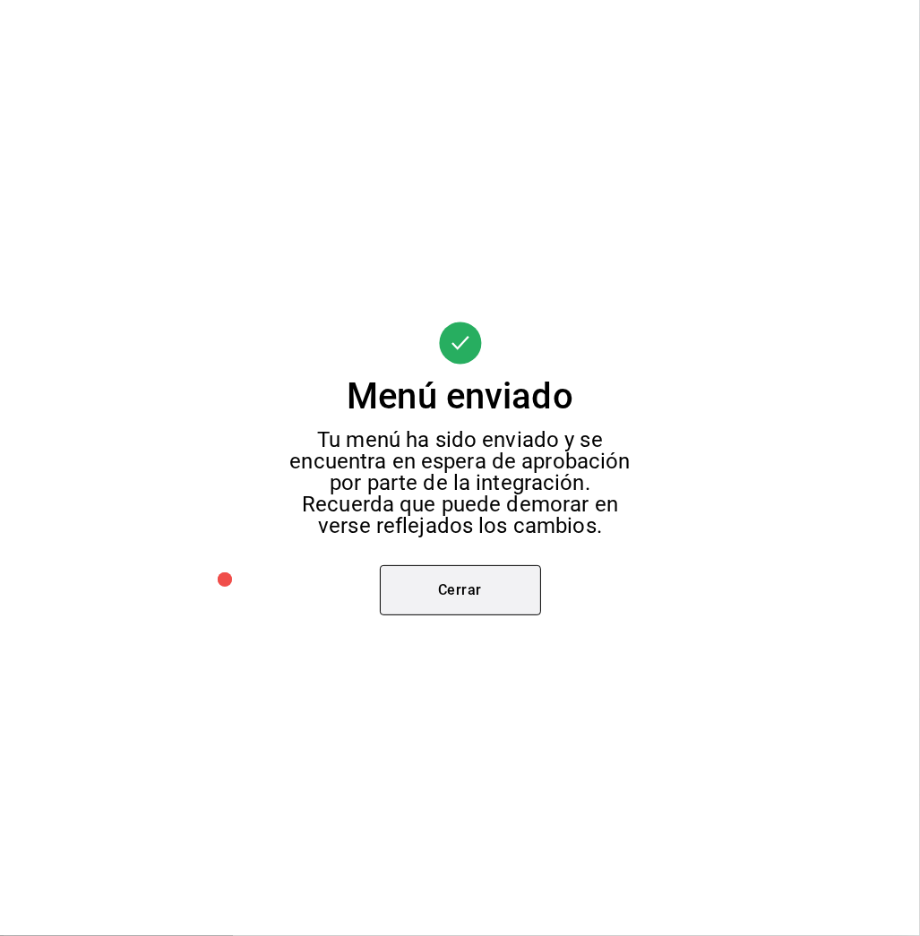
click at [491, 578] on button "Cerrar" at bounding box center [460, 590] width 161 height 50
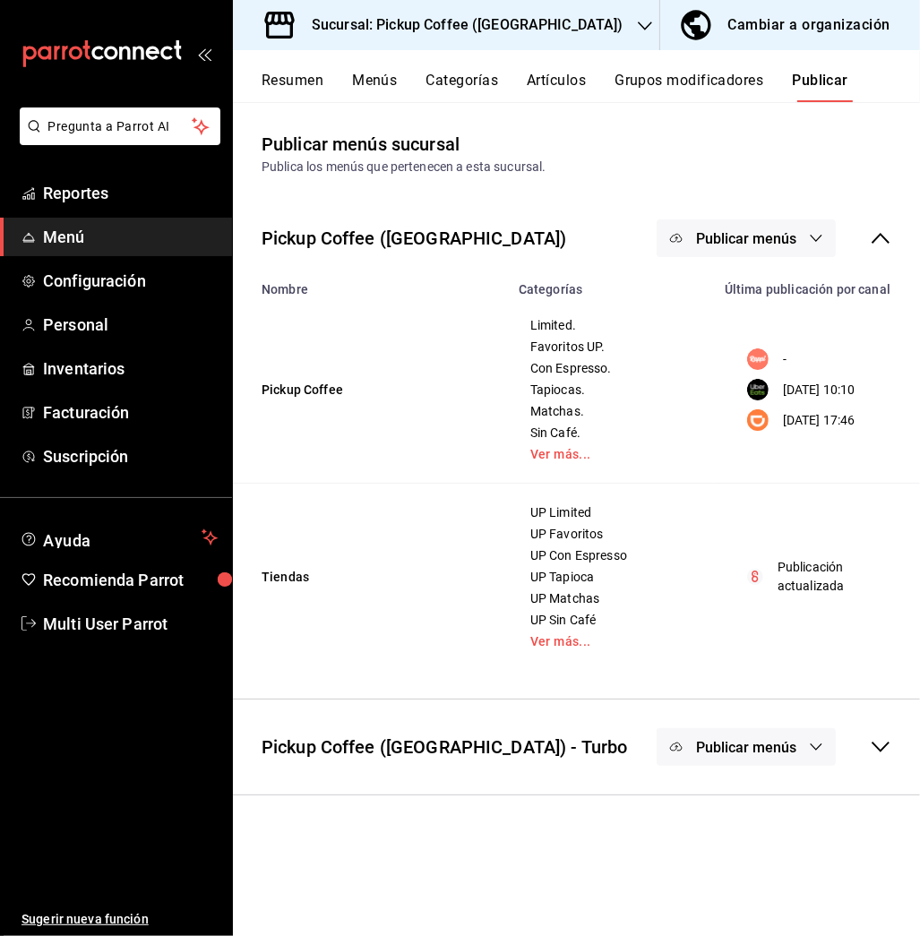
click at [778, 235] on span "Publicar menús" at bounding box center [746, 238] width 100 height 17
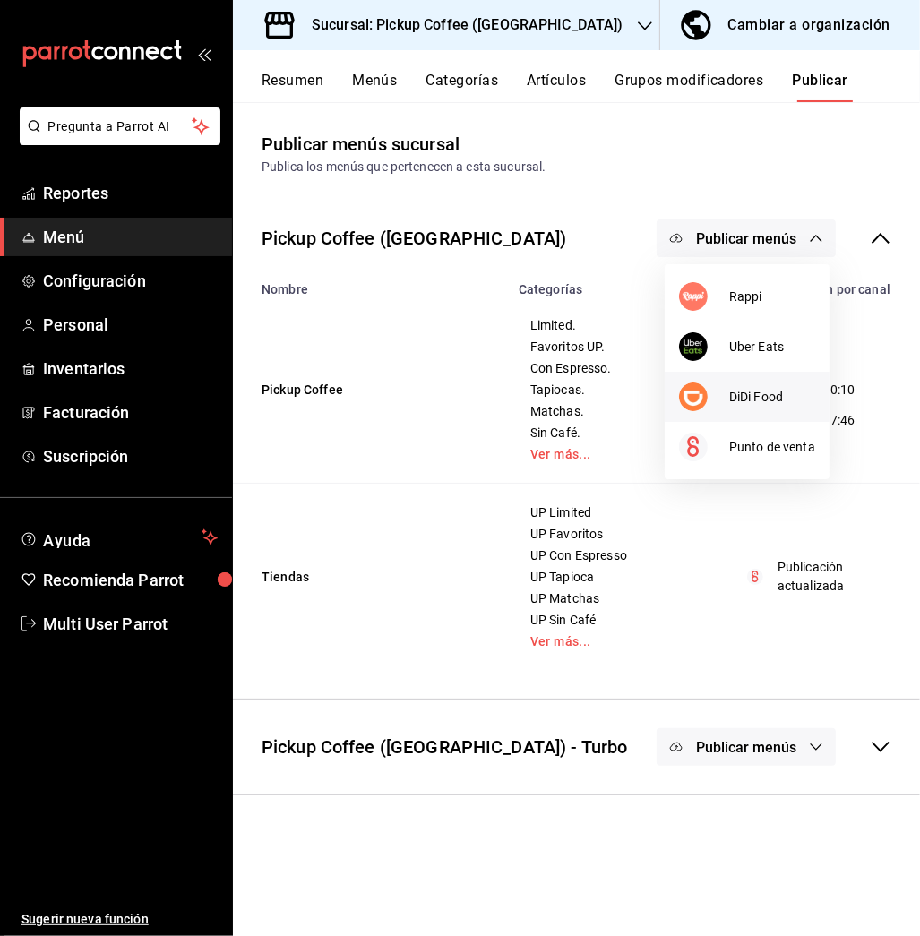
click at [770, 407] on li "DiDi Food" at bounding box center [746, 397] width 165 height 50
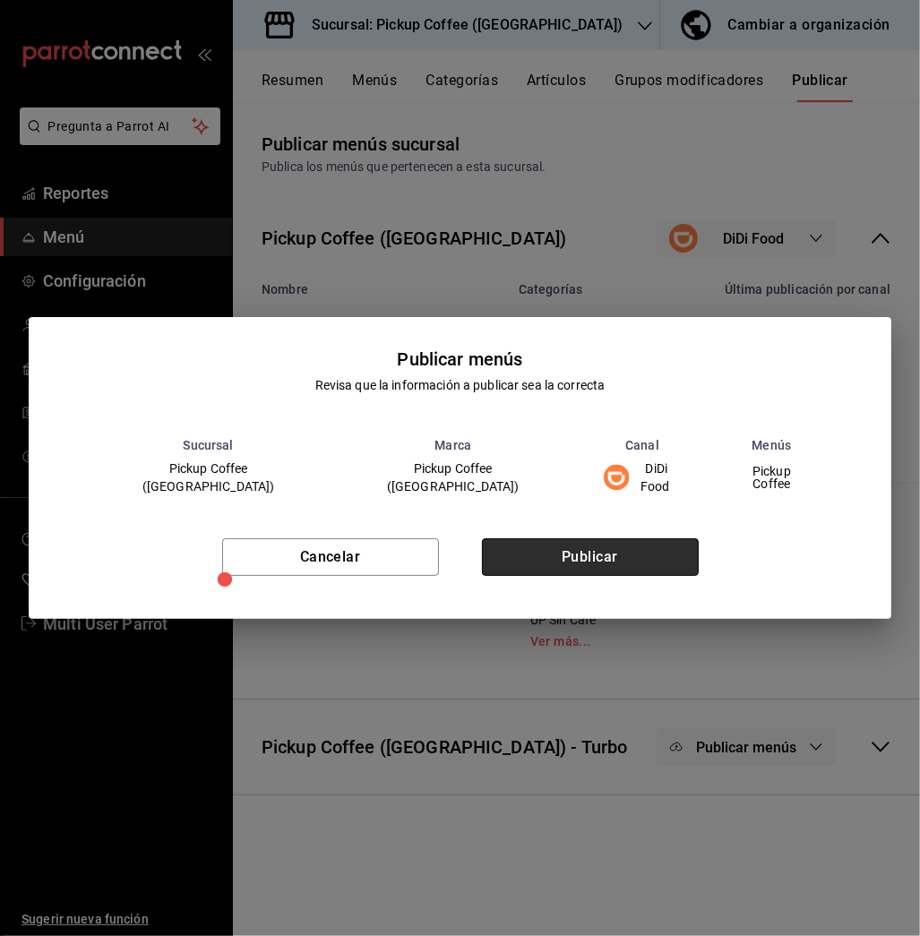
click at [606, 538] on button "Publicar" at bounding box center [590, 557] width 217 height 38
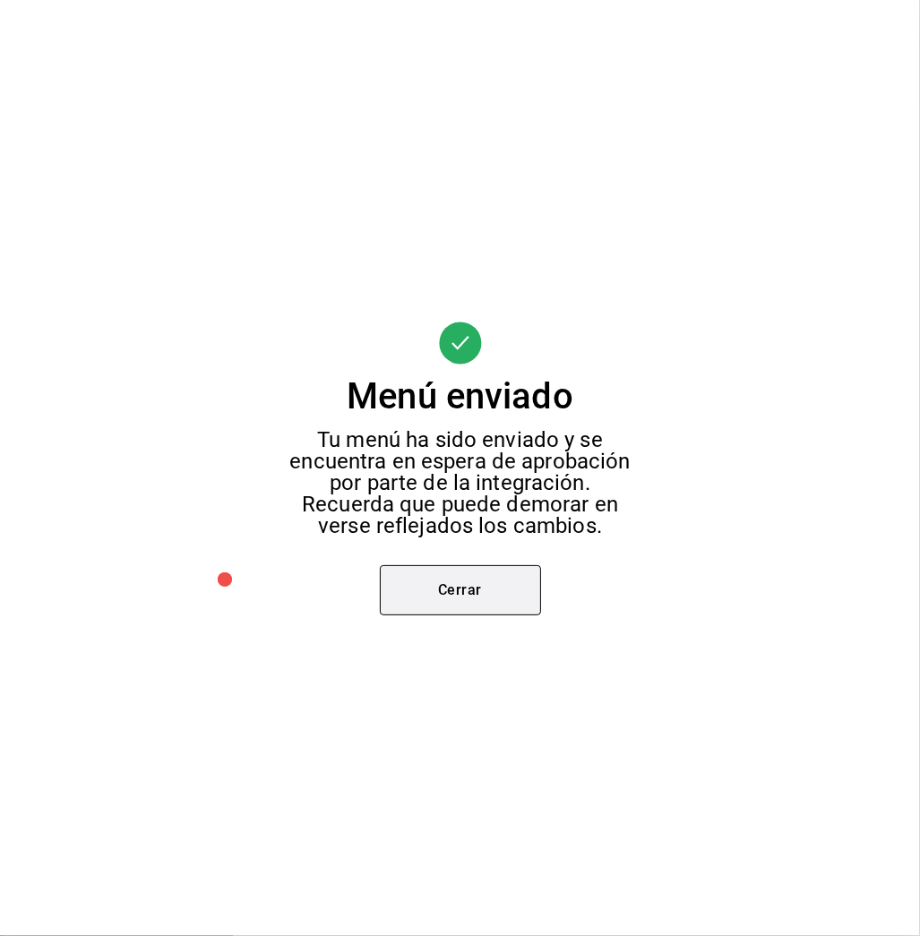
click at [476, 595] on button "Cerrar" at bounding box center [460, 590] width 161 height 50
